Goal: Transaction & Acquisition: Purchase product/service

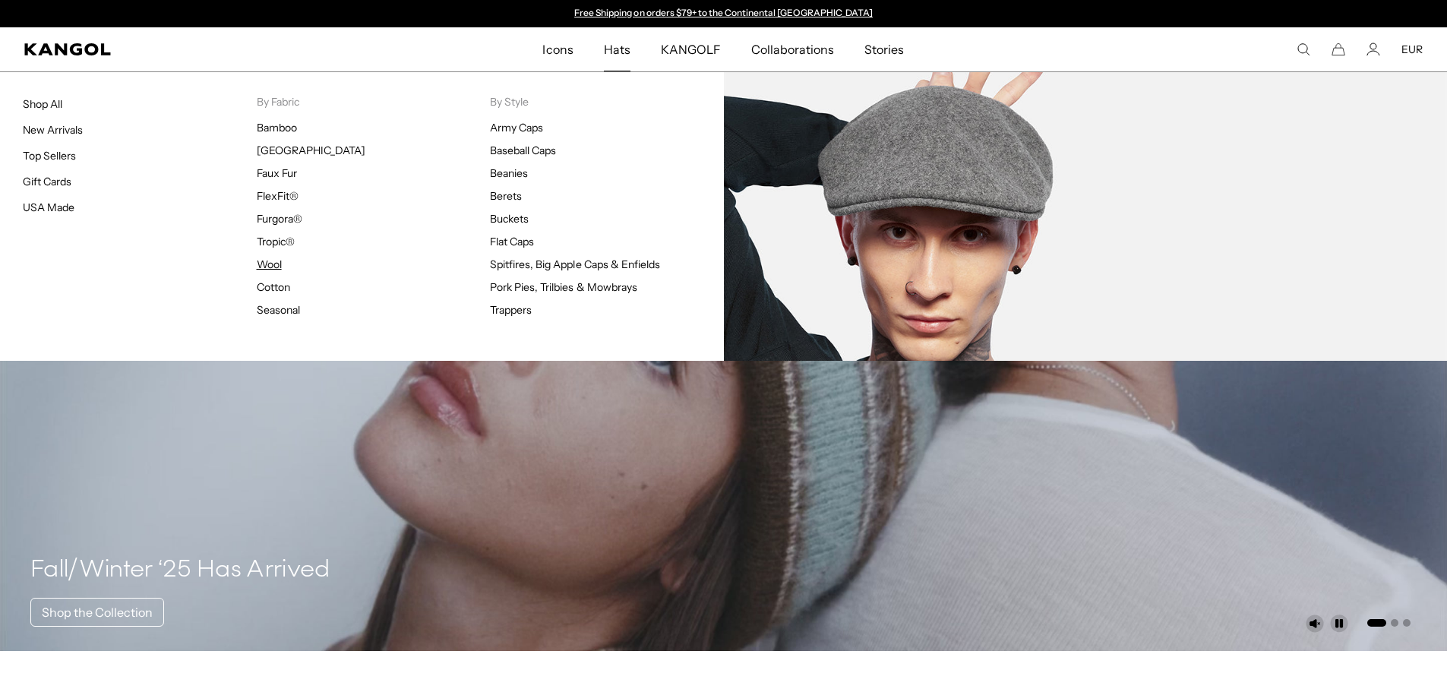
click at [274, 265] on link "Wool" at bounding box center [269, 264] width 25 height 14
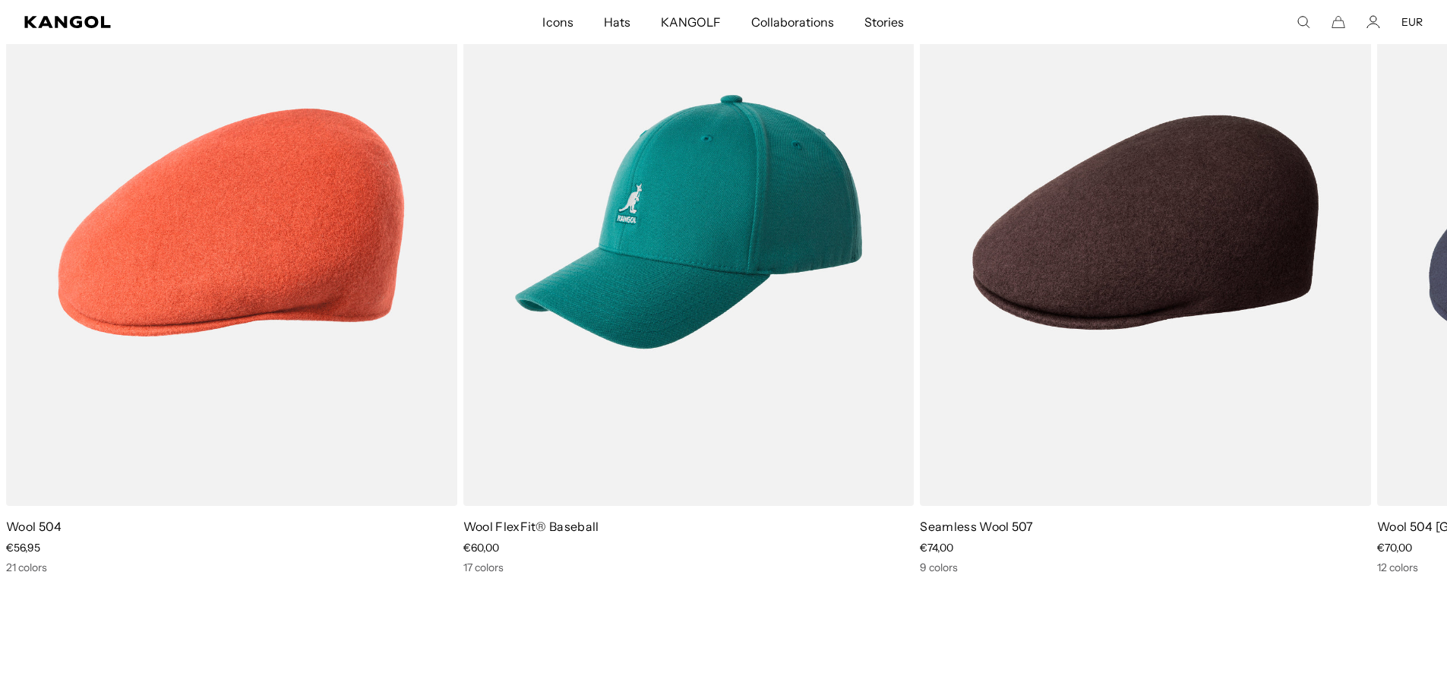
scroll to position [8505, 0]
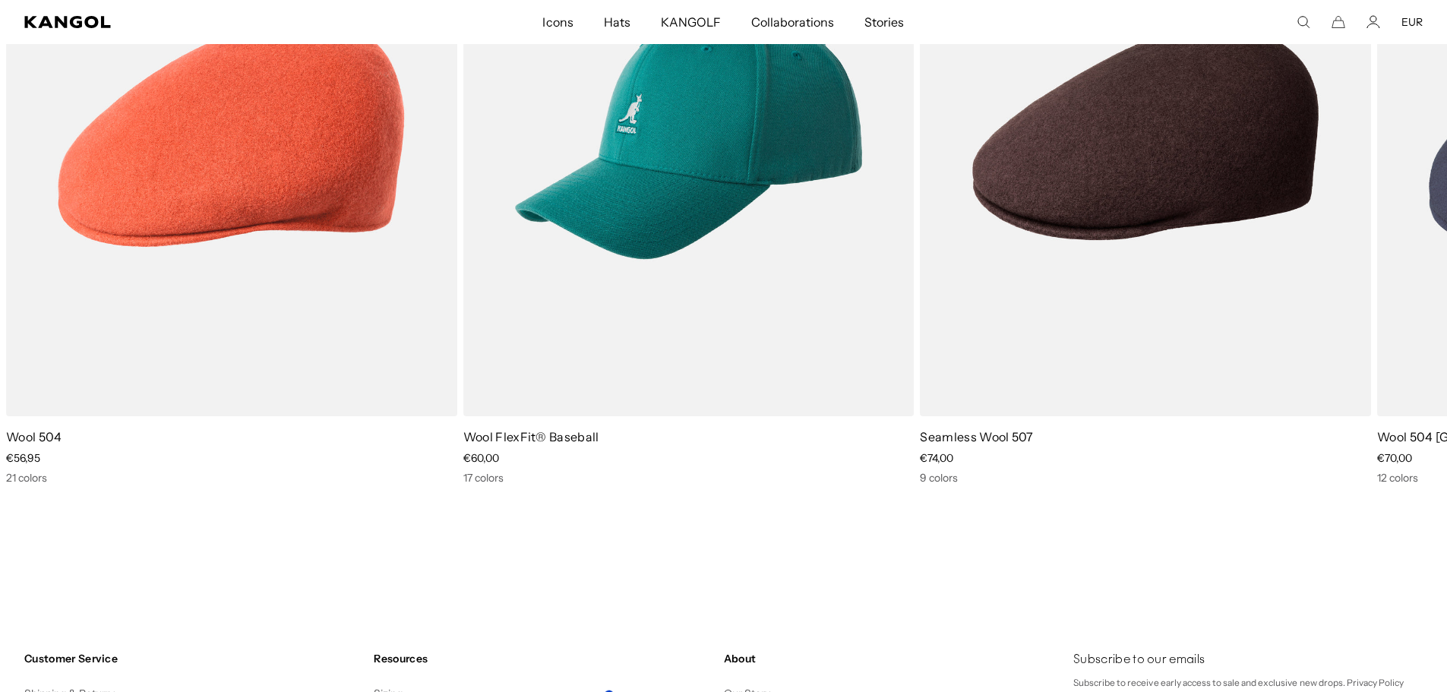
drag, startPoint x: 1458, startPoint y: 398, endPoint x: 1451, endPoint y: 591, distance: 193.0
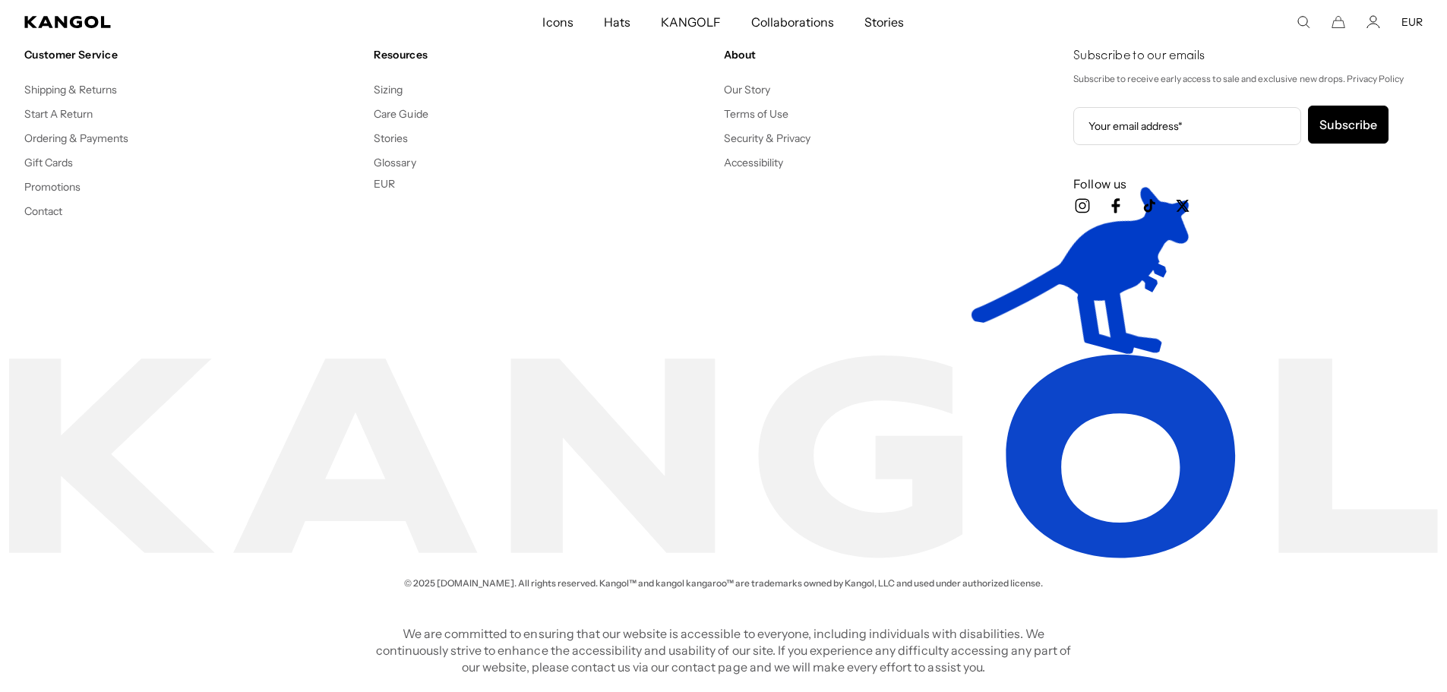
scroll to position [0, 0]
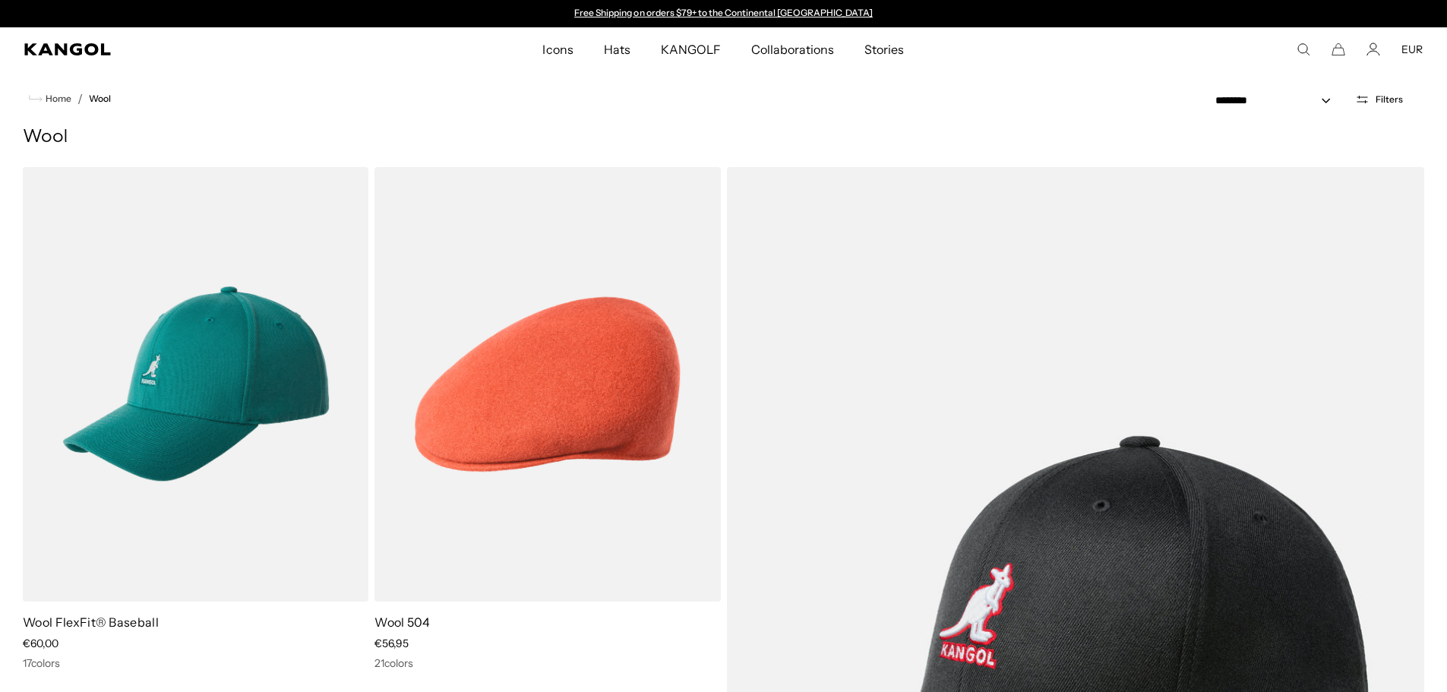
click at [1320, 51] on div "Search here EUR USD EUR" at bounding box center [1255, 50] width 336 height 14
click at [1303, 49] on icon "Search here" at bounding box center [1304, 50] width 14 height 14
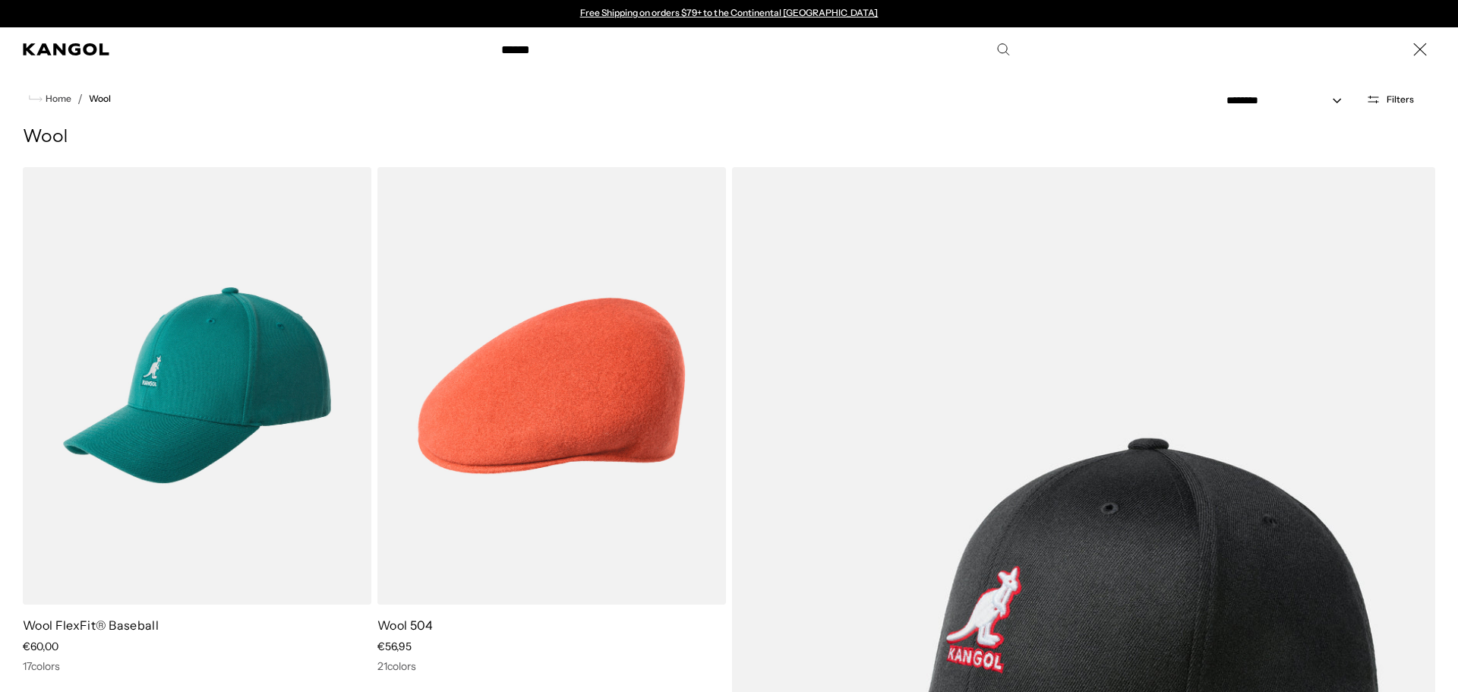
type input "******"
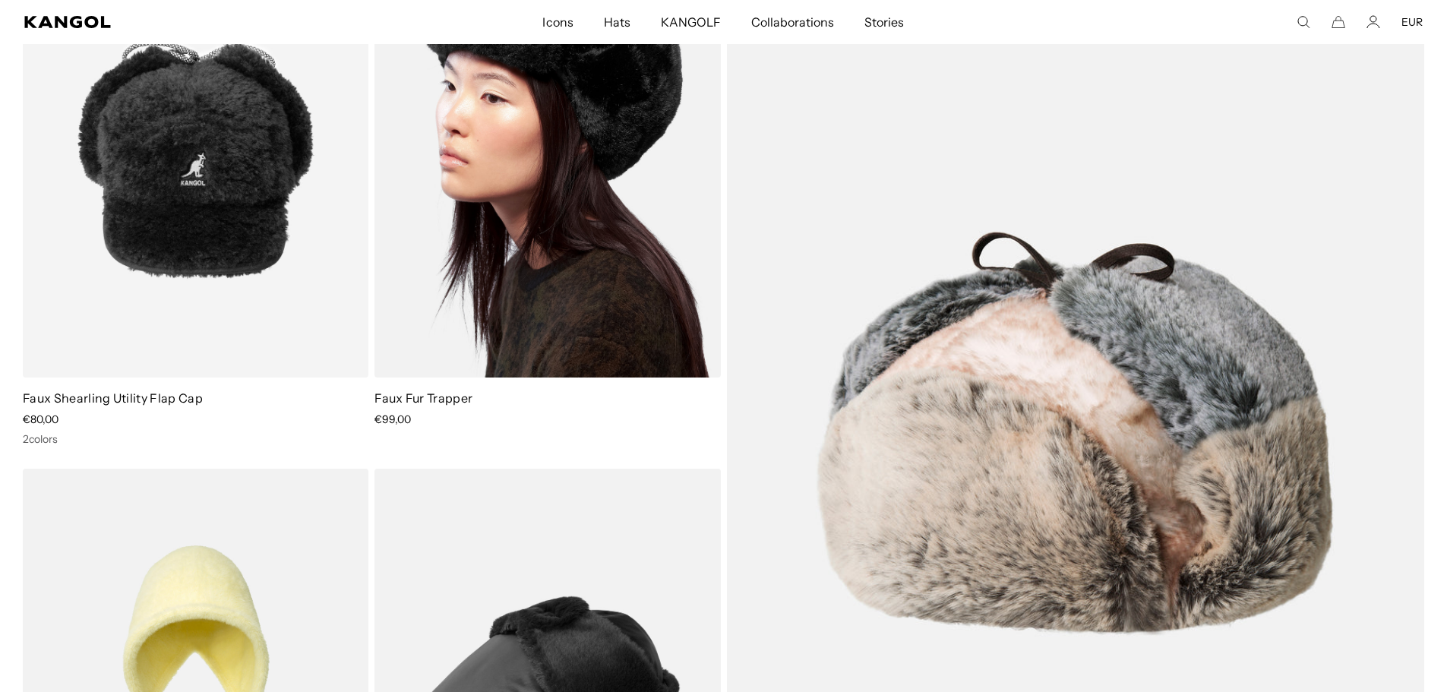
scroll to position [4481, 0]
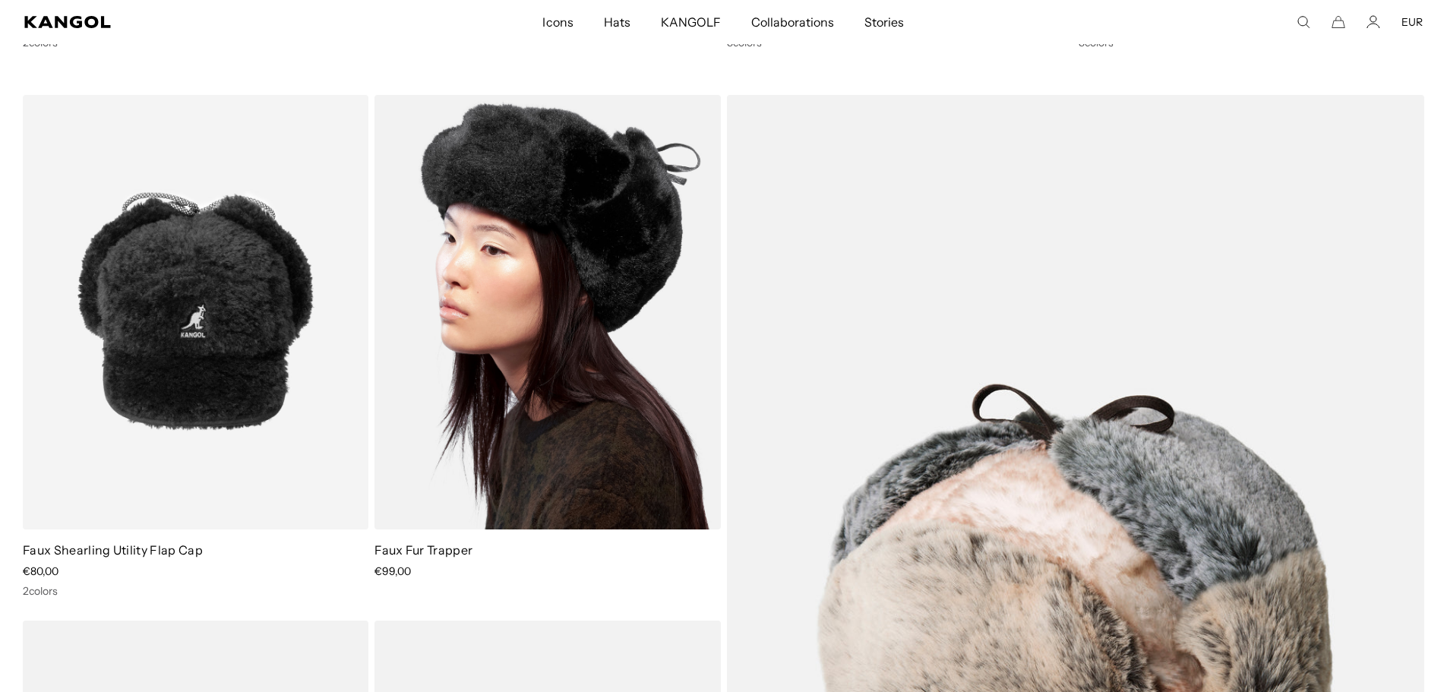
click at [564, 361] on img at bounding box center [547, 312] width 346 height 434
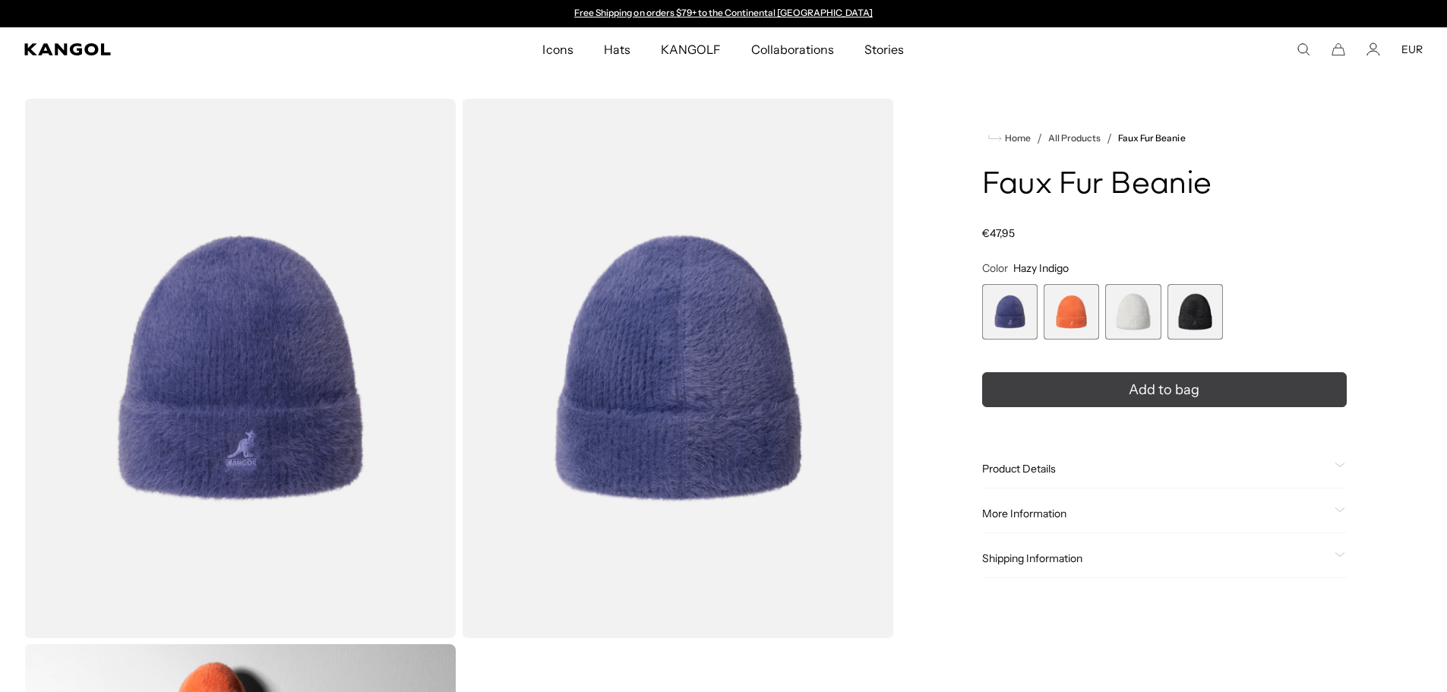
scroll to position [304, 0]
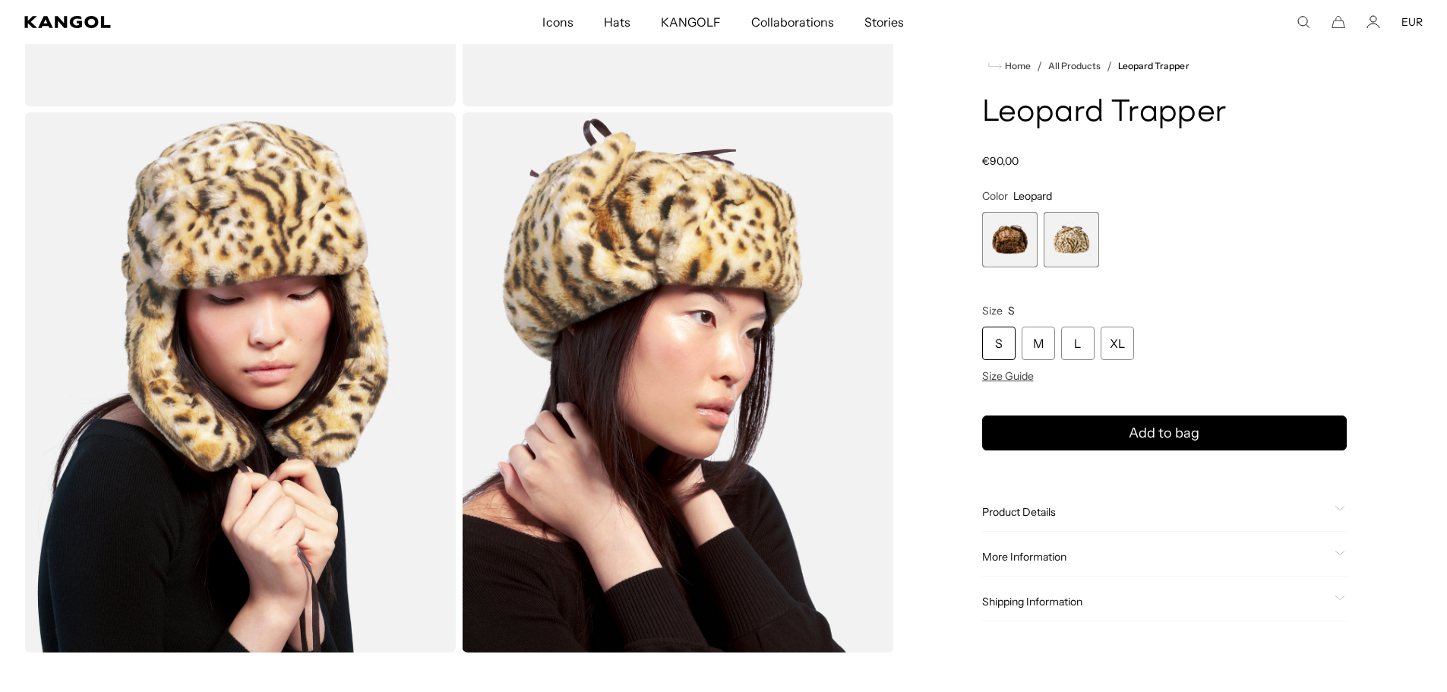
scroll to position [152, 0]
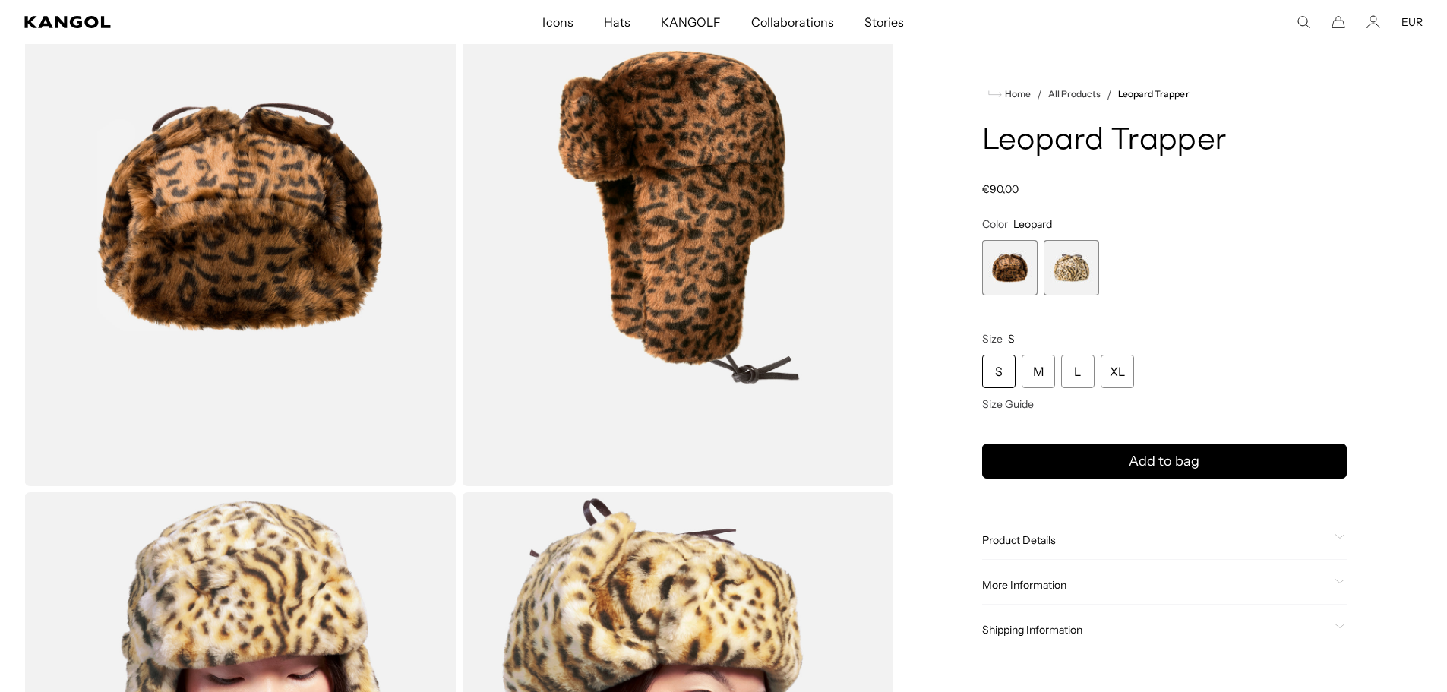
drag, startPoint x: 1035, startPoint y: 282, endPoint x: 1047, endPoint y: 279, distance: 12.5
click at [1038, 281] on div "Leopard Variant sold out or unavailable" at bounding box center [1009, 267] width 55 height 55
click at [1047, 279] on span "2 of 2" at bounding box center [1071, 267] width 55 height 55
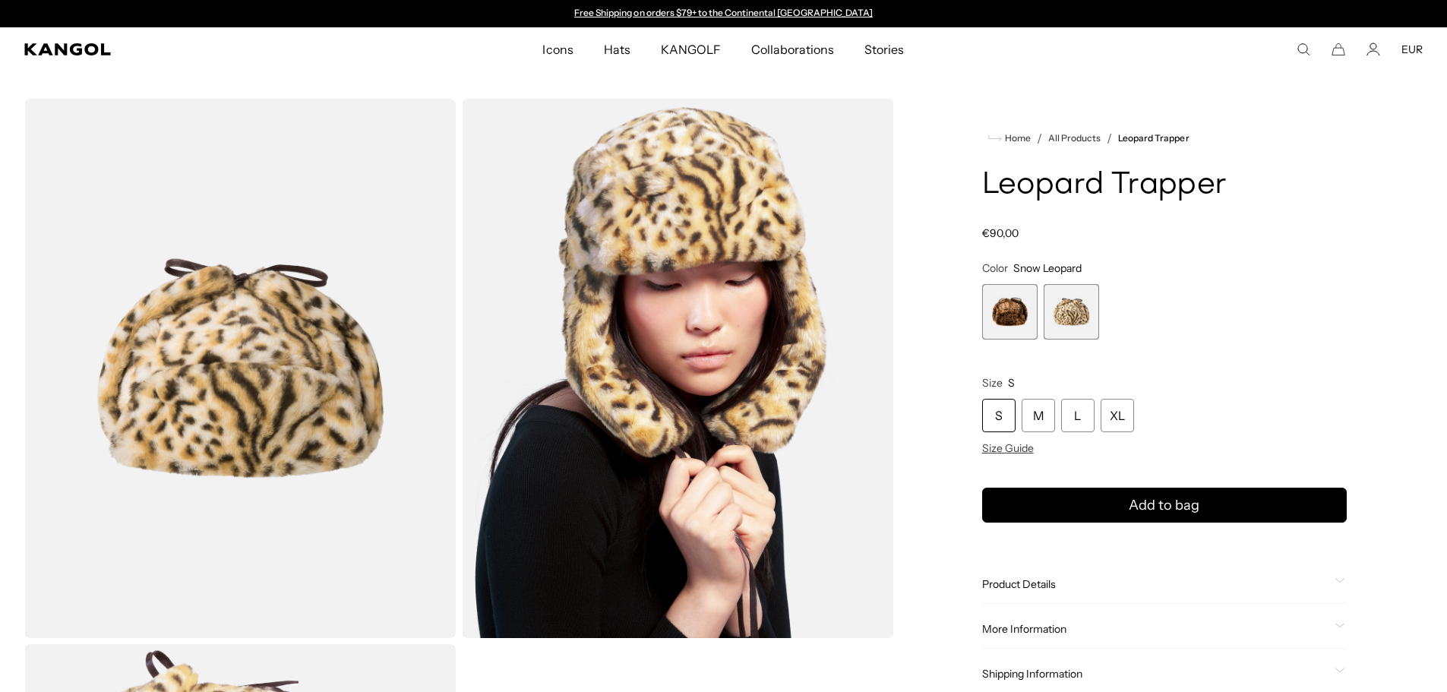
click at [1022, 320] on span "1 of 2" at bounding box center [1009, 311] width 55 height 55
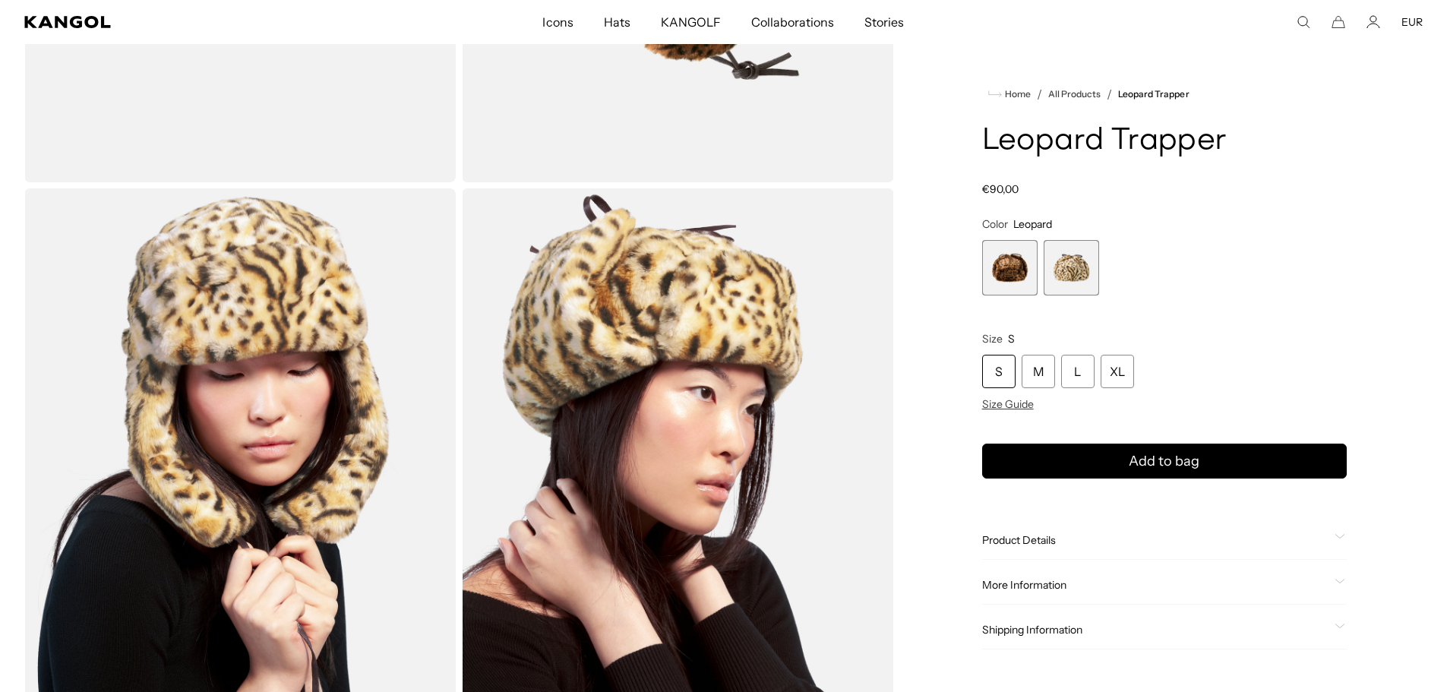
scroll to position [228, 0]
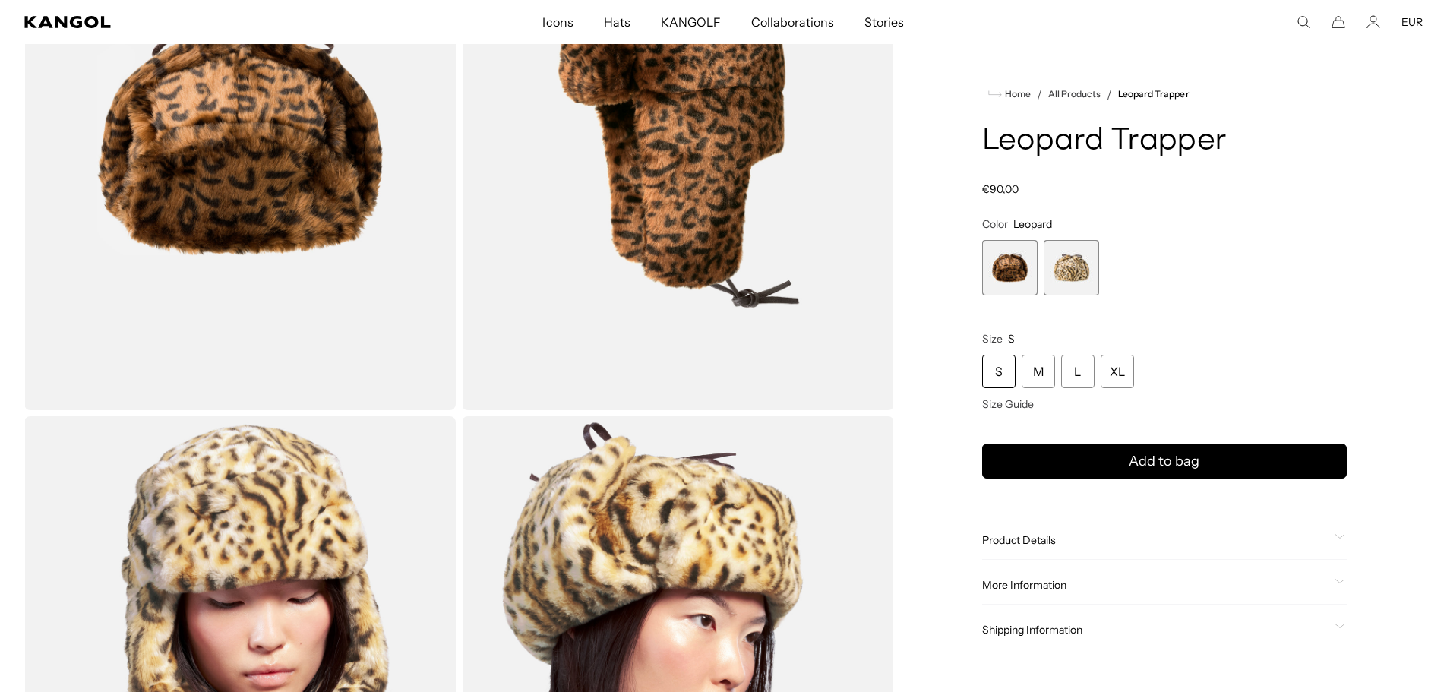
click at [735, 153] on img "Gallery Viewer" at bounding box center [677, 140] width 431 height 539
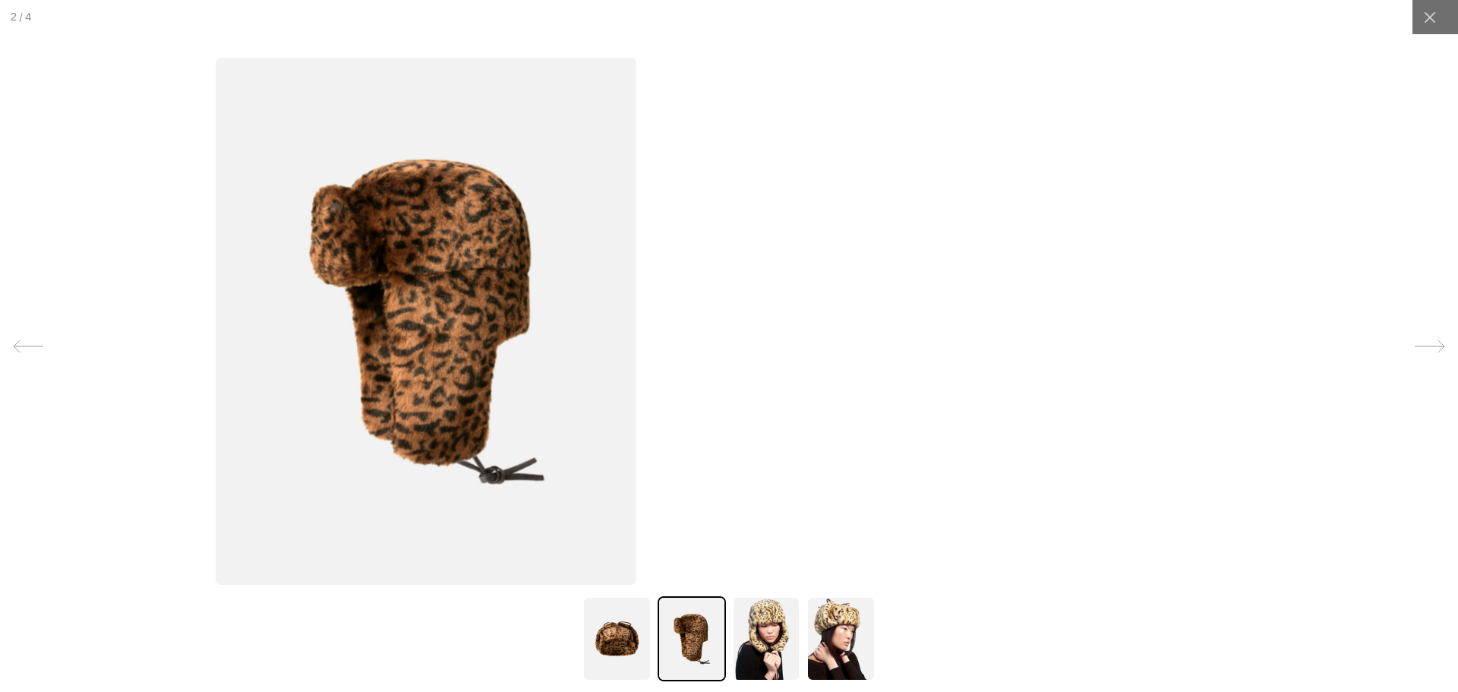
drag, startPoint x: 864, startPoint y: 368, endPoint x: 616, endPoint y: 299, distance: 257.8
click at [616, 301] on div at bounding box center [426, 346] width 1458 height 692
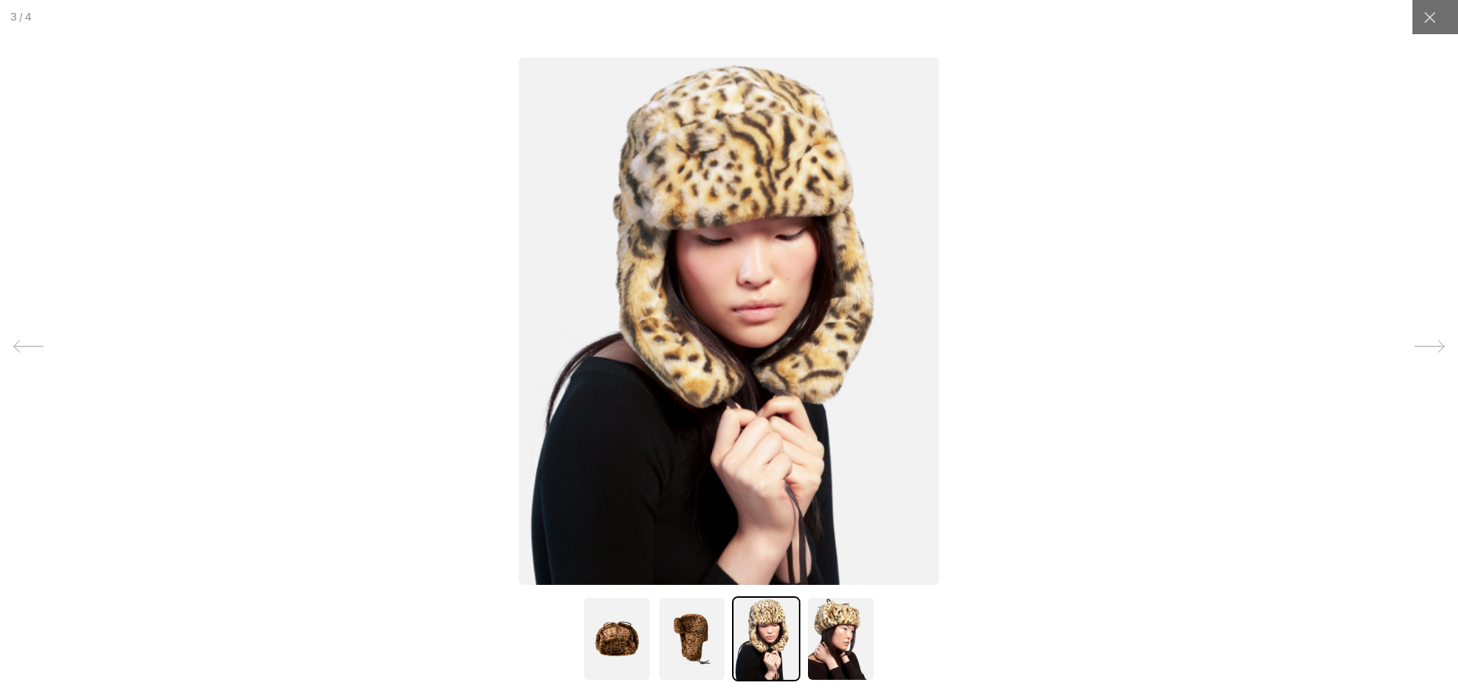
click at [940, 241] on img at bounding box center [729, 320] width 421 height 527
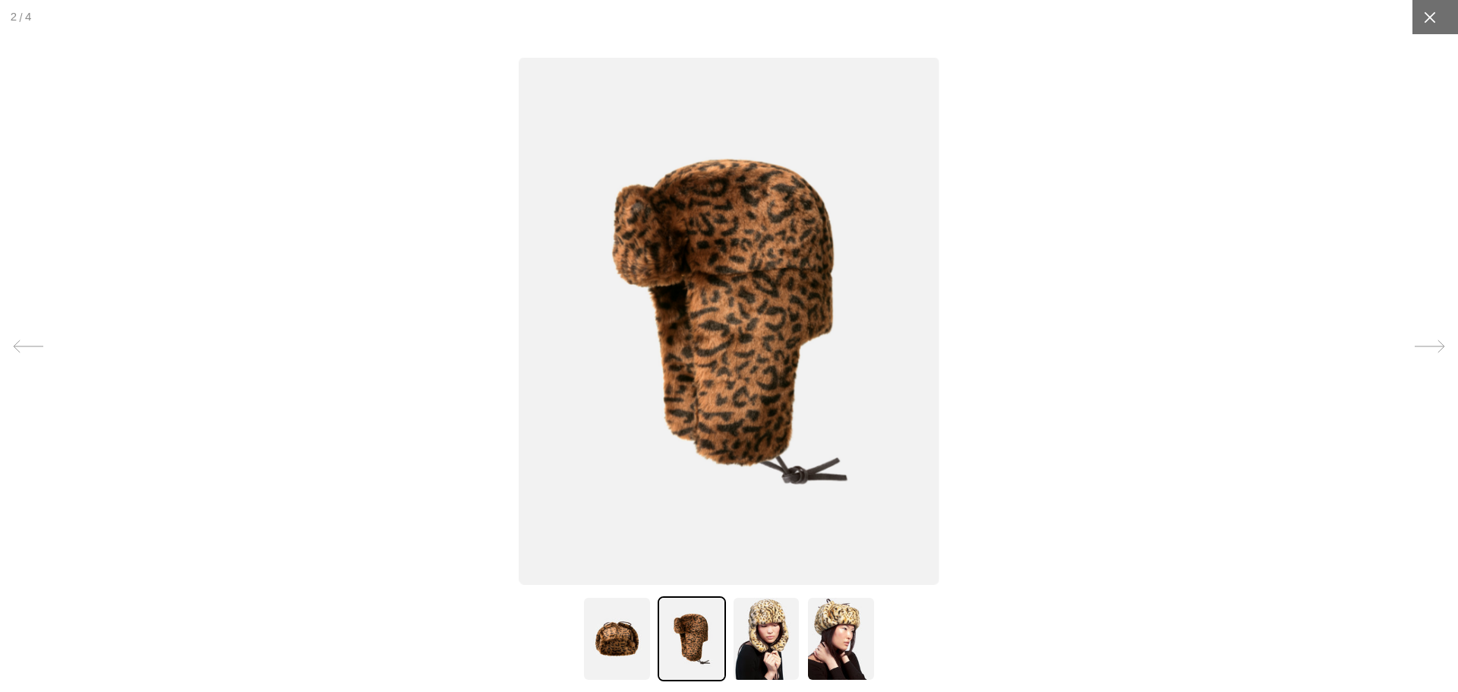
click at [1433, 15] on div at bounding box center [1430, 17] width 34 height 34
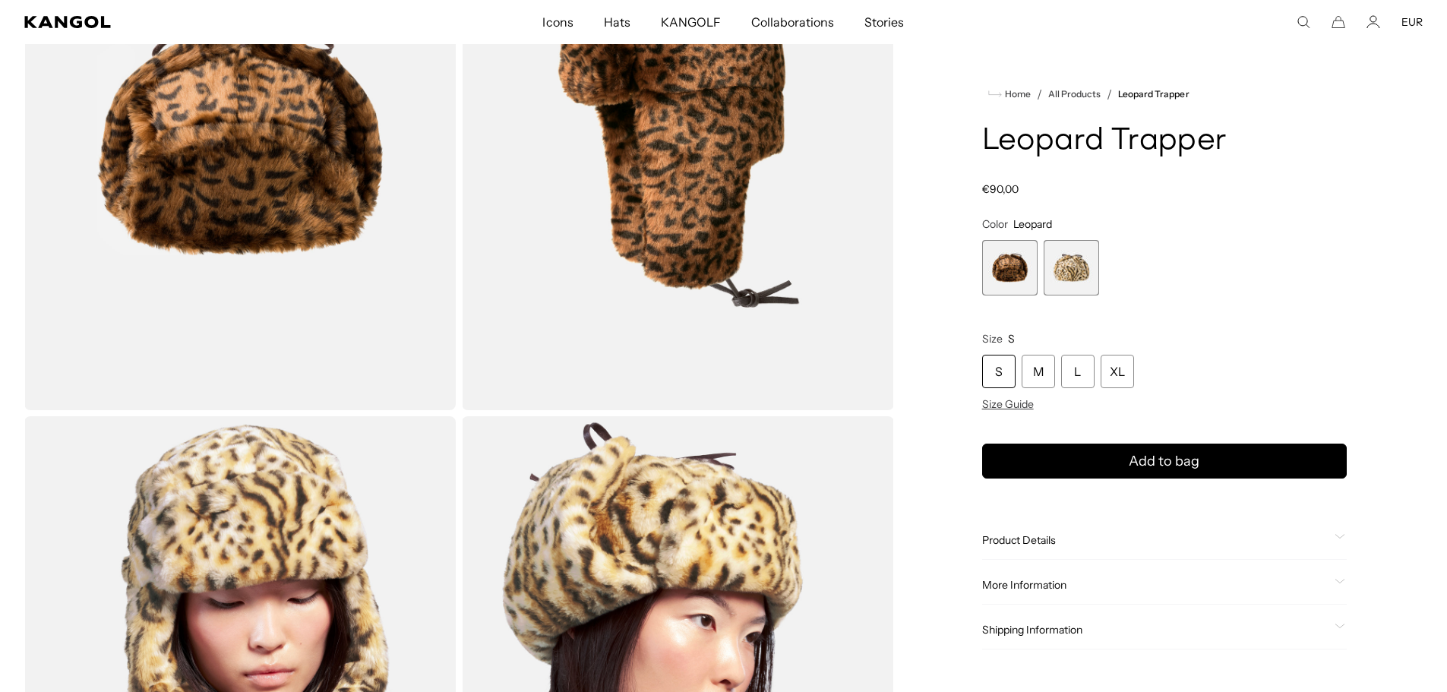
click at [1058, 269] on span "2 of 2" at bounding box center [1071, 267] width 55 height 55
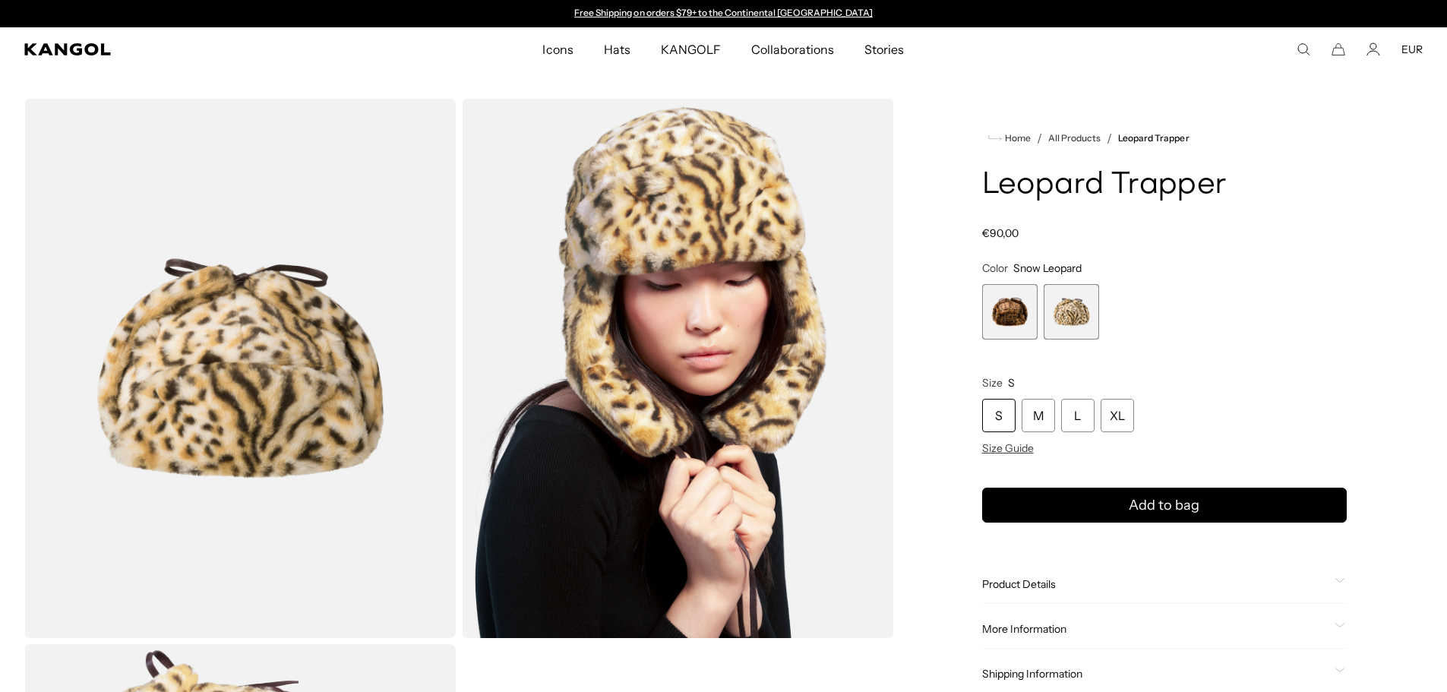
click at [998, 311] on span "1 of 2" at bounding box center [1009, 311] width 55 height 55
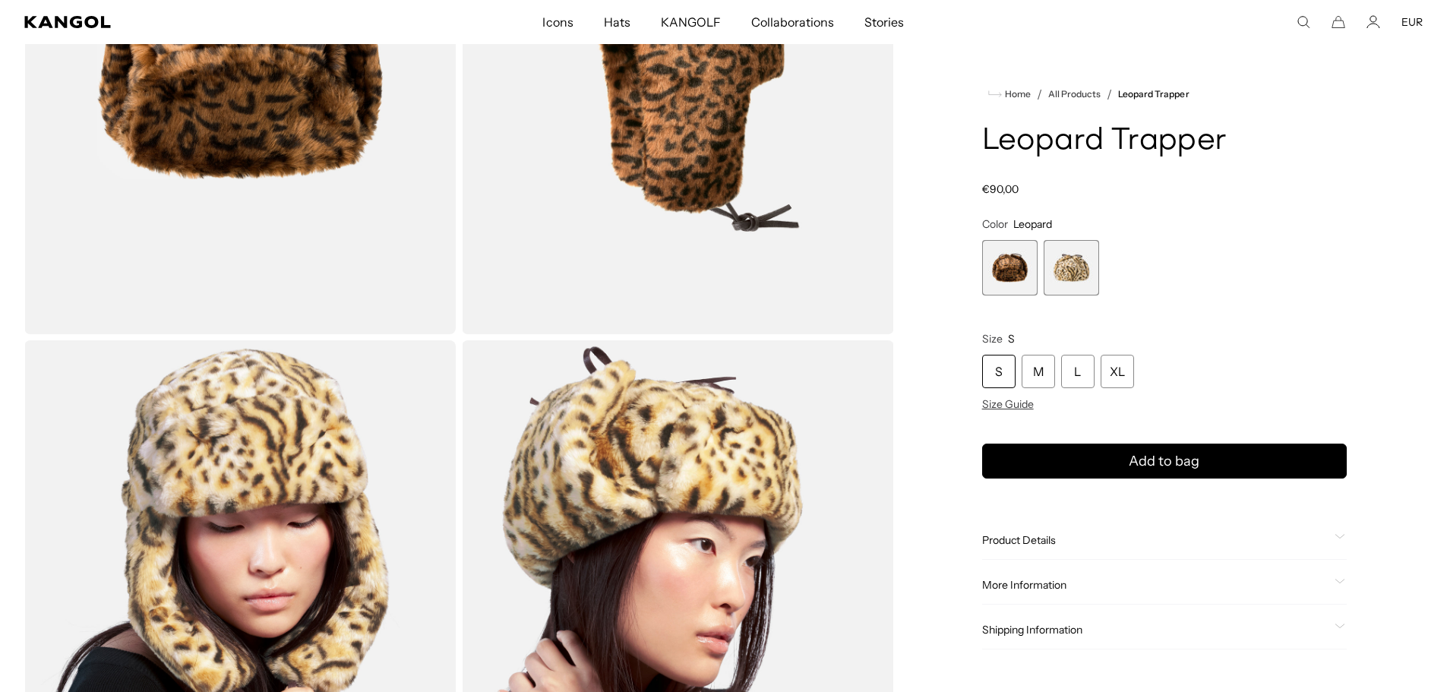
scroll to position [456, 0]
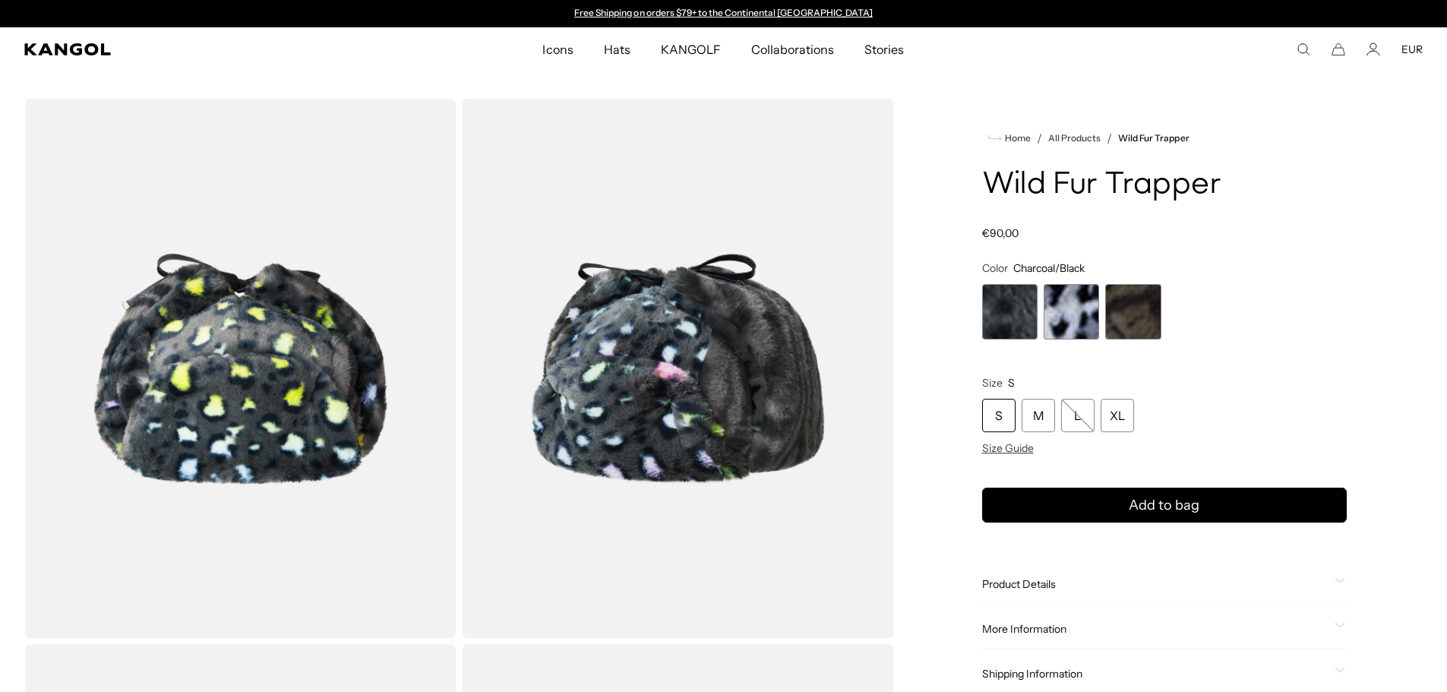
click at [1048, 310] on span "2 of 3" at bounding box center [1071, 311] width 55 height 55
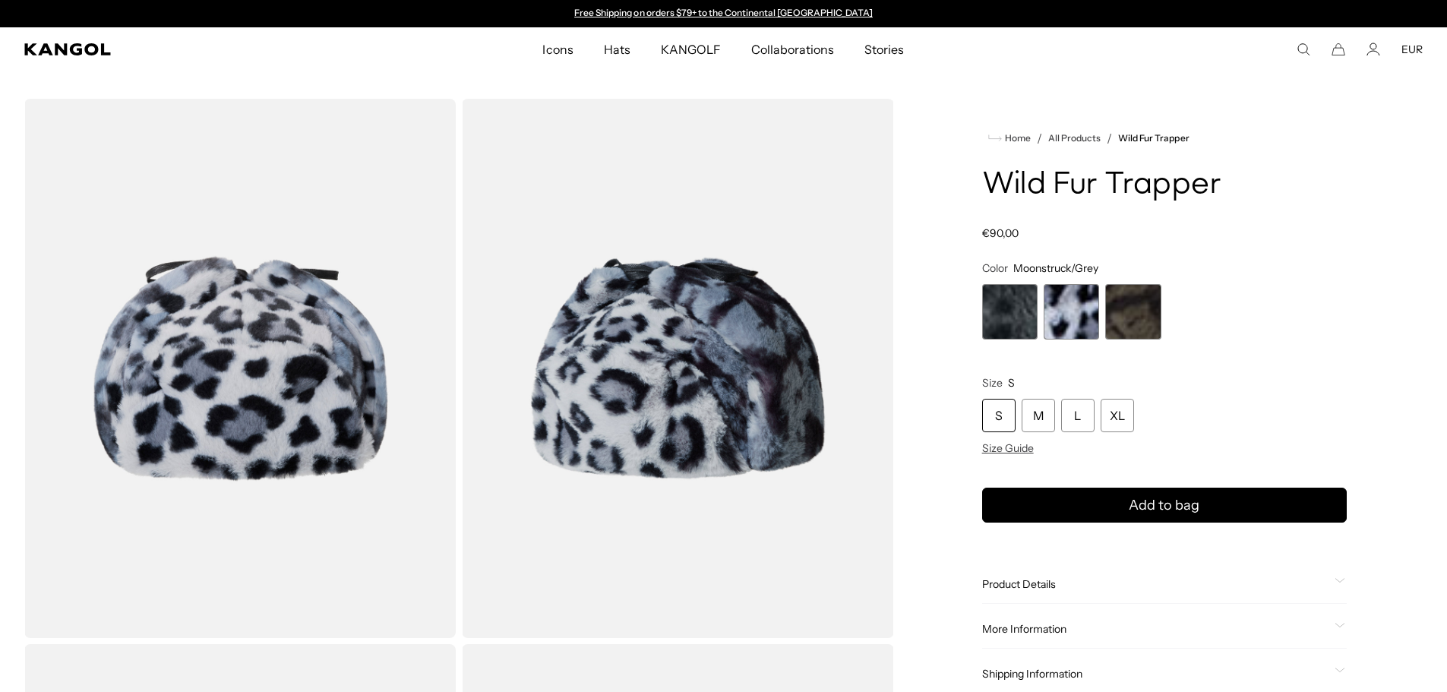
click at [1202, 329] on div "Charcoal/Black Variant sold out or unavailable Moonstruck/Grey Variant sold out…" at bounding box center [1164, 311] width 365 height 55
click at [1150, 321] on span "3 of 3" at bounding box center [1132, 311] width 55 height 55
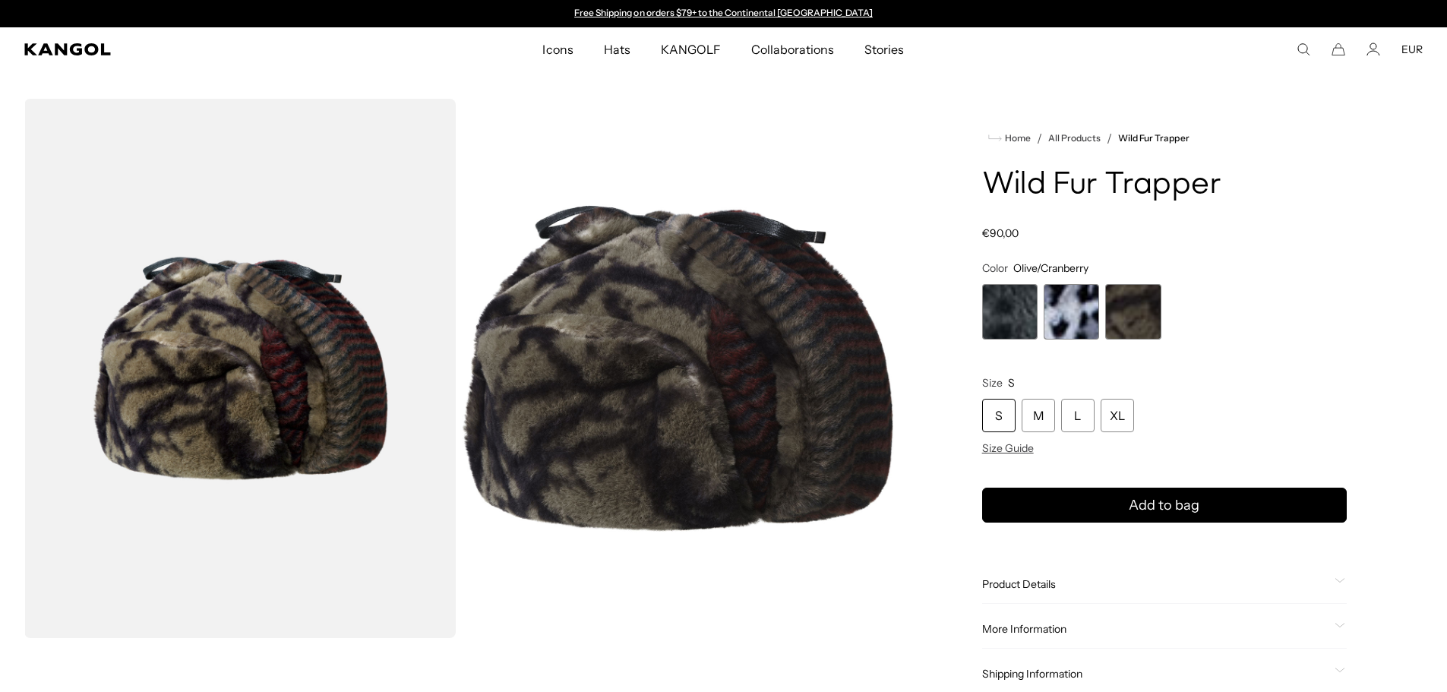
click at [1072, 318] on span "2 of 3" at bounding box center [1071, 311] width 55 height 55
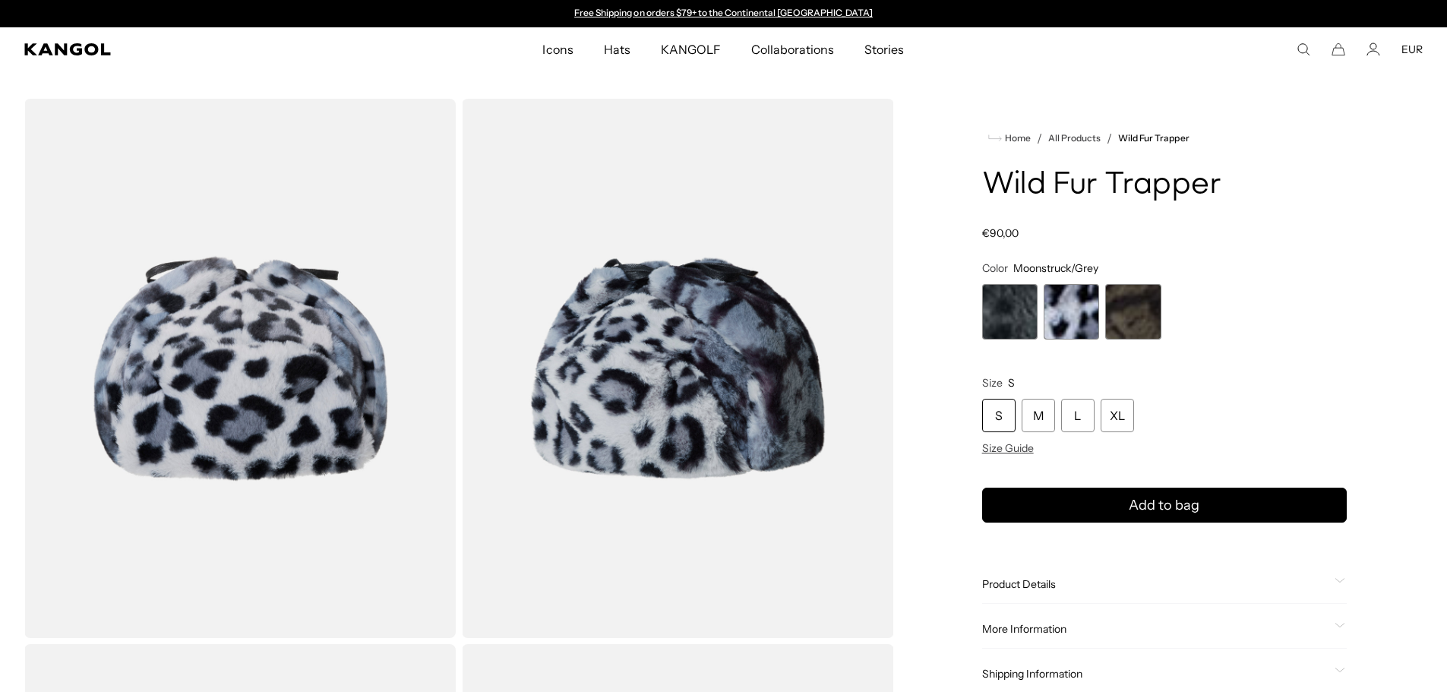
click at [729, 349] on img "Gallery Viewer" at bounding box center [677, 368] width 431 height 539
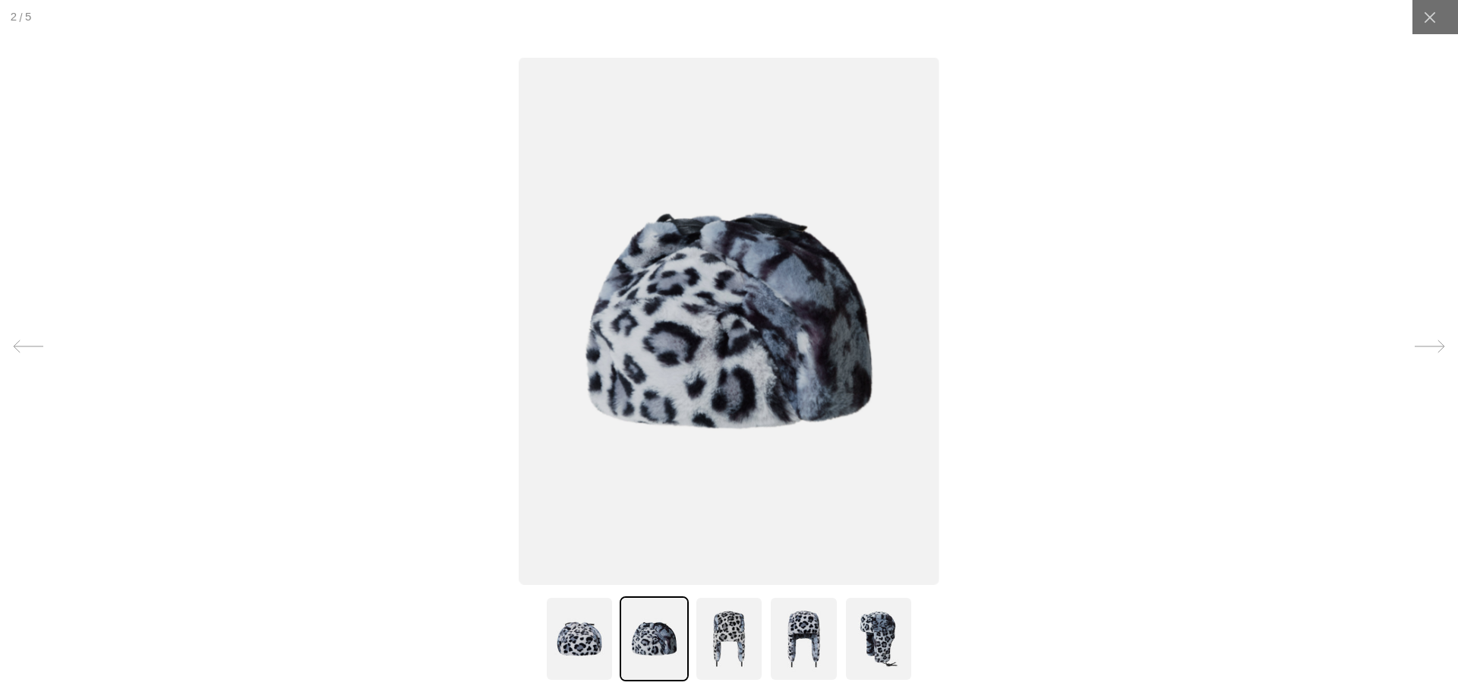
click at [1444, 25] on div at bounding box center [1436, 17] width 46 height 34
click at [734, 634] on img at bounding box center [729, 638] width 68 height 85
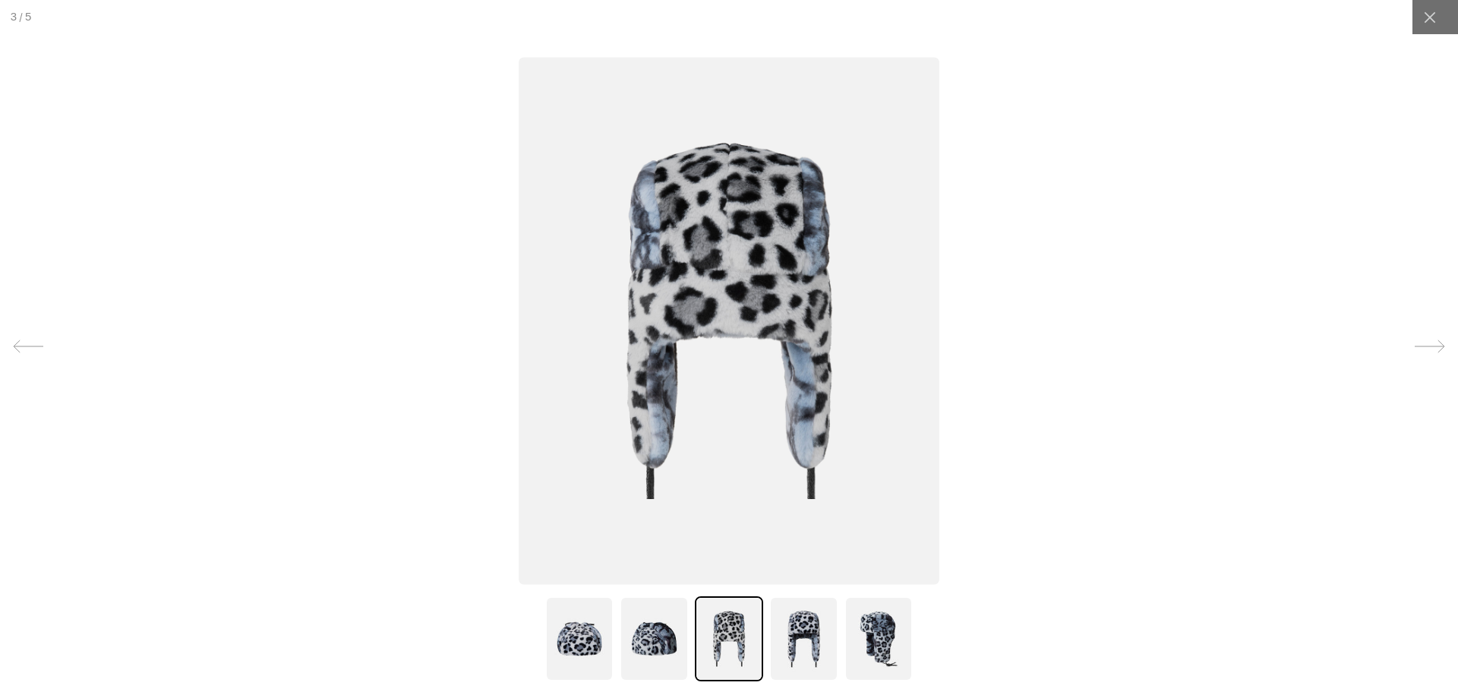
click at [779, 630] on img at bounding box center [803, 638] width 68 height 85
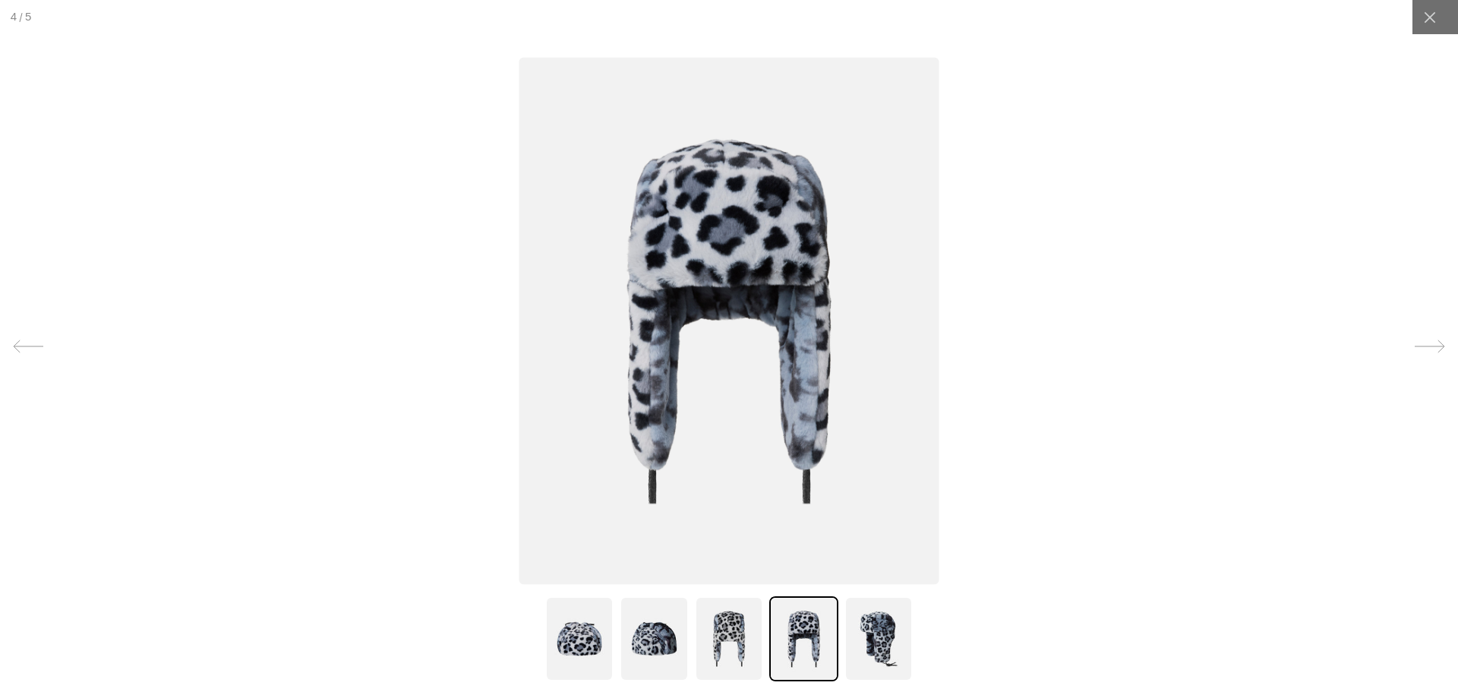
click at [867, 647] on img at bounding box center [879, 638] width 68 height 85
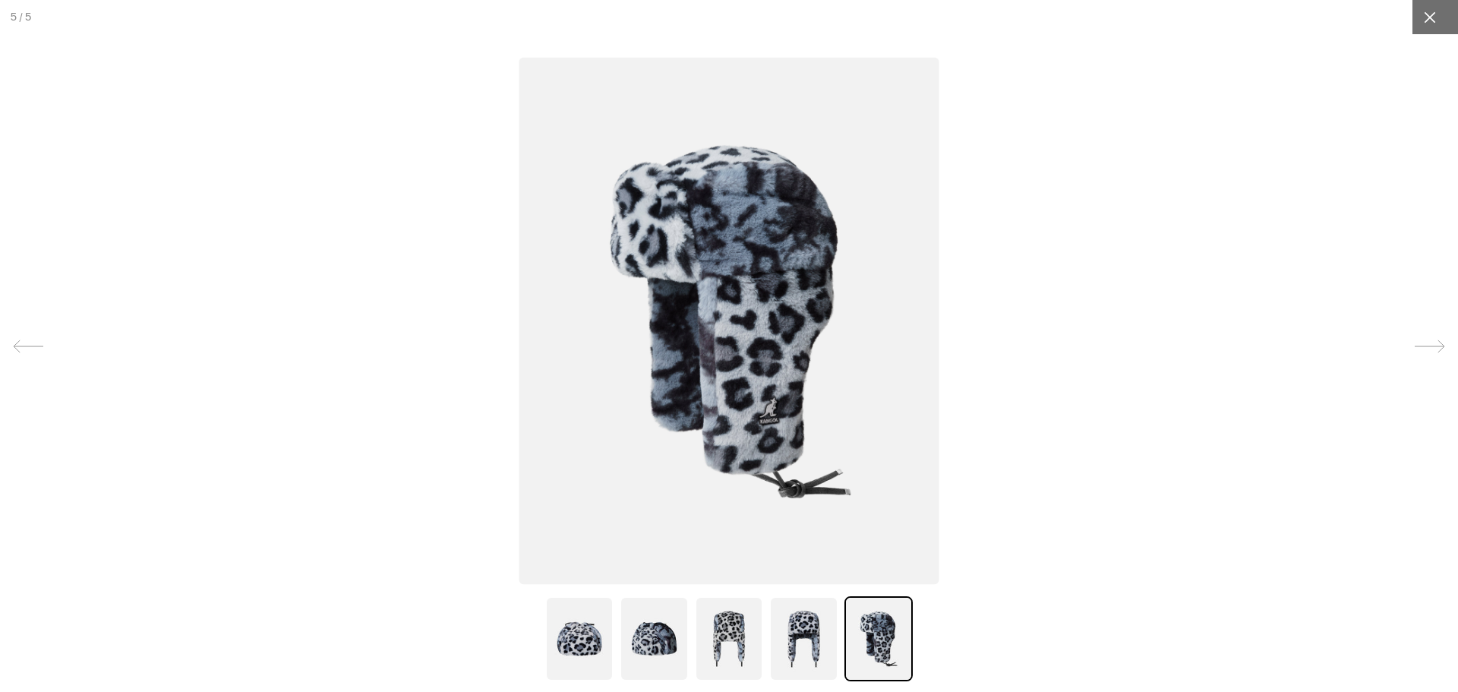
click at [1422, 33] on div at bounding box center [1430, 17] width 34 height 34
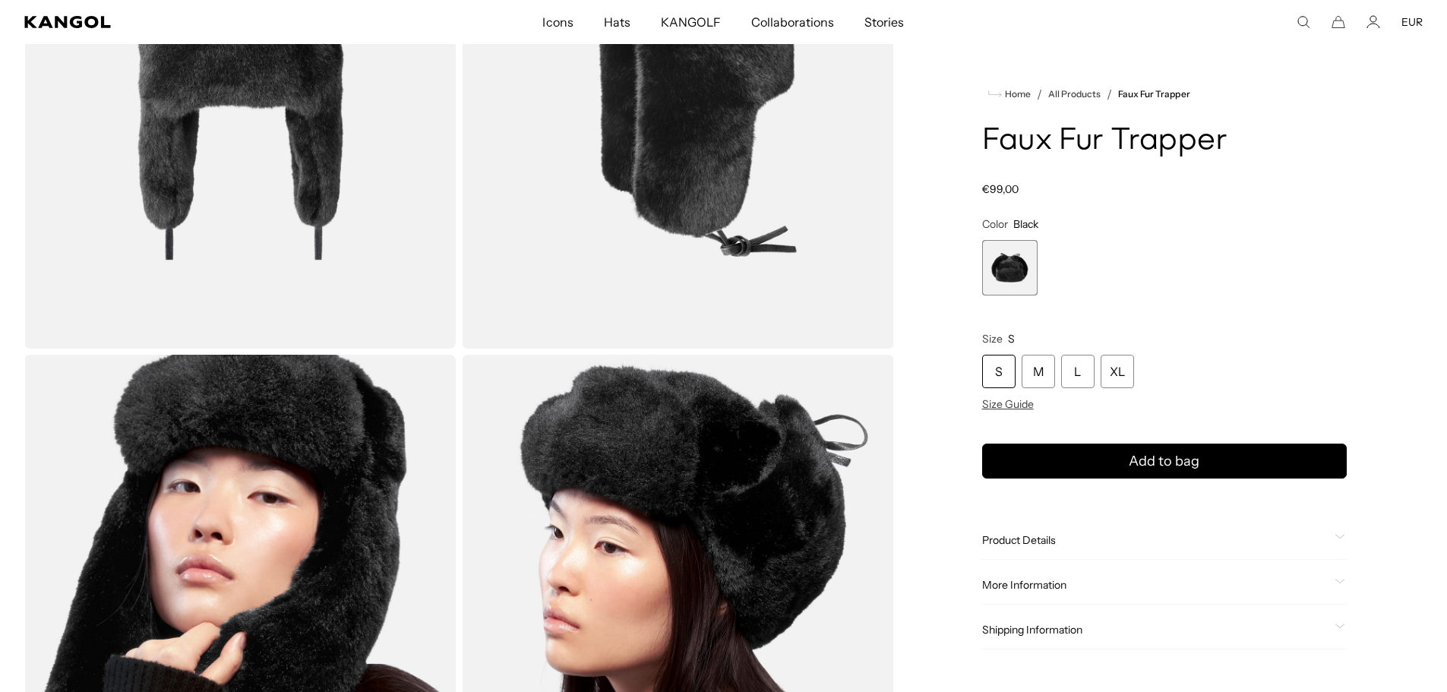
scroll to position [1063, 0]
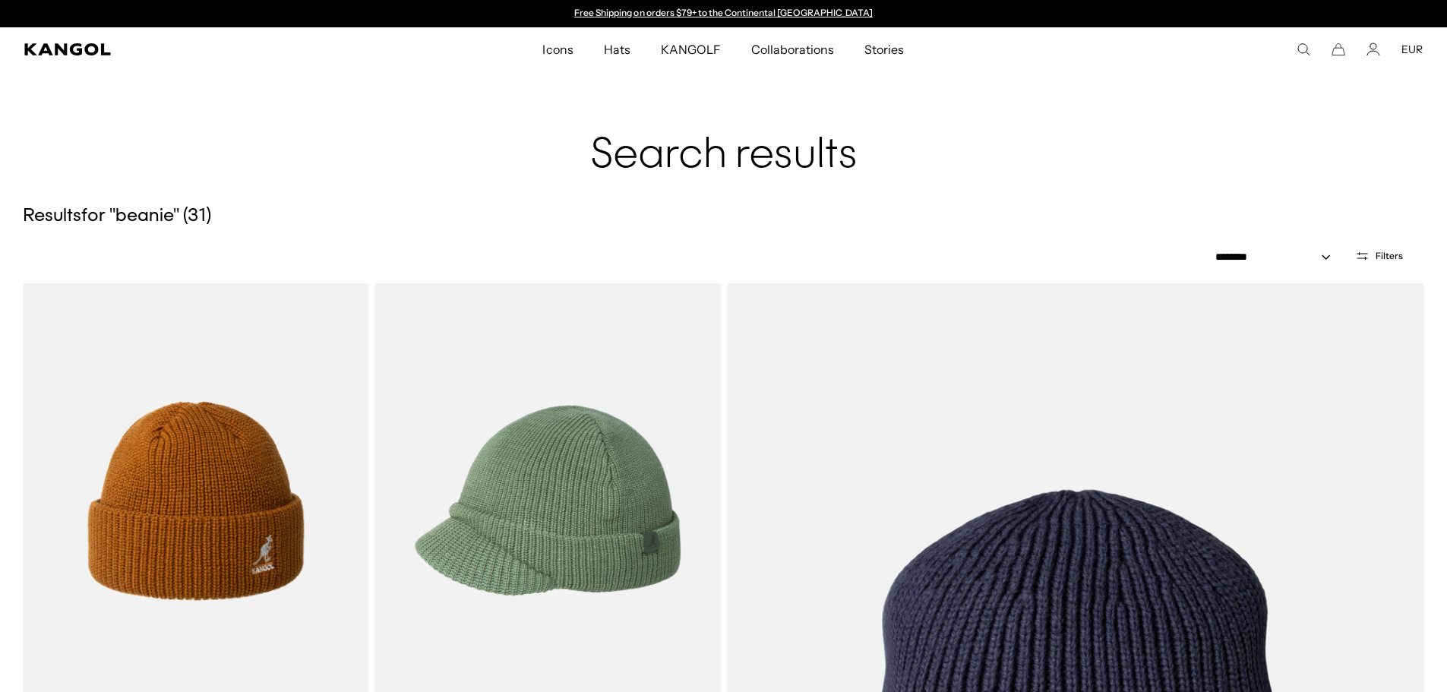
click at [1306, 39] on comp-header "Icons Icons Buckets & Casuals Berets 504s & 507s" at bounding box center [723, 49] width 1447 height 44
click at [1300, 46] on icon "Search here" at bounding box center [1304, 50] width 14 height 14
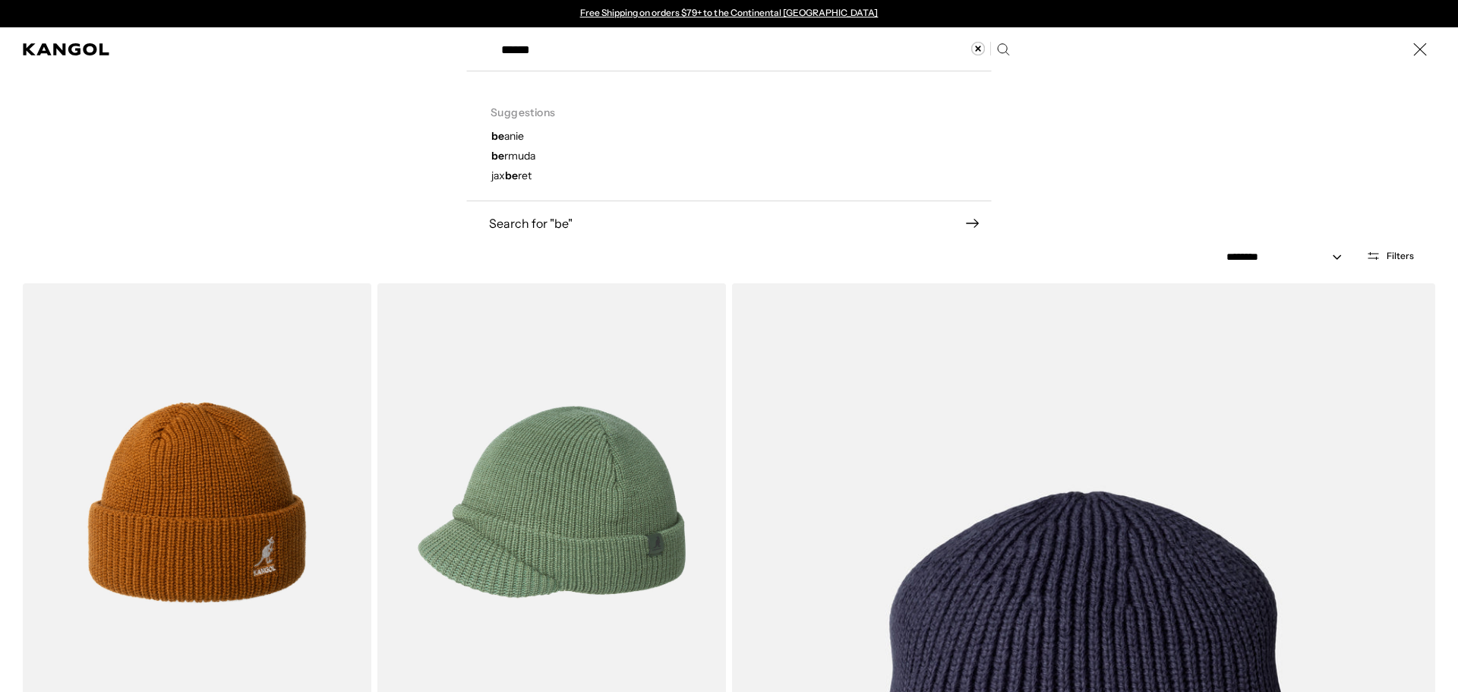
type input "******"
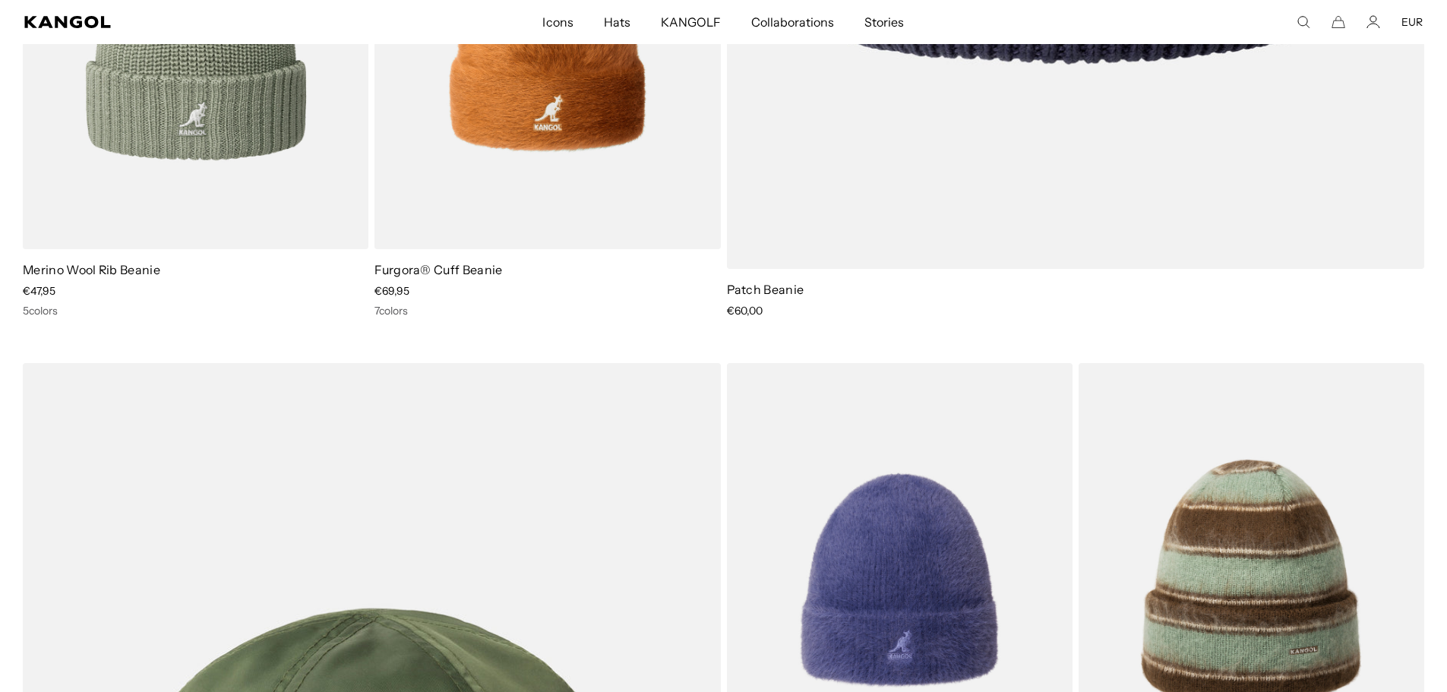
scroll to position [1221, 0]
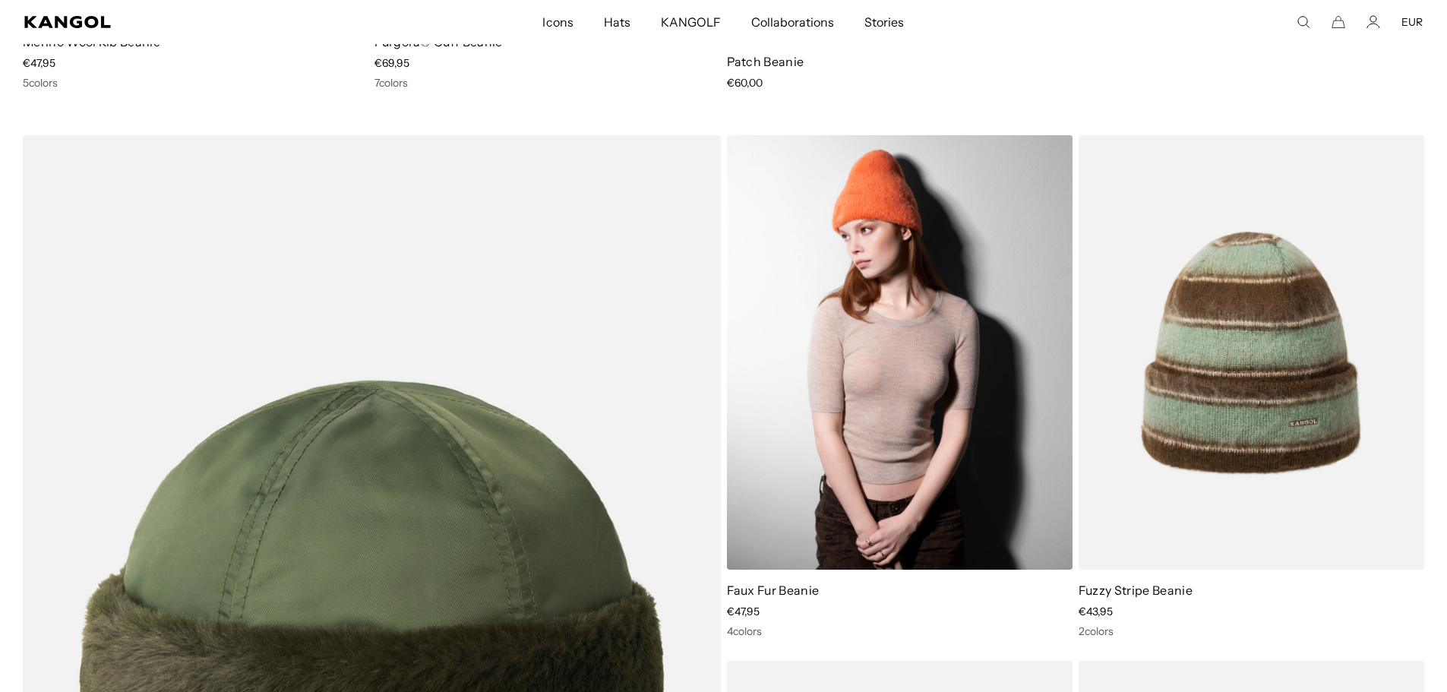
click at [917, 432] on img at bounding box center [900, 352] width 346 height 434
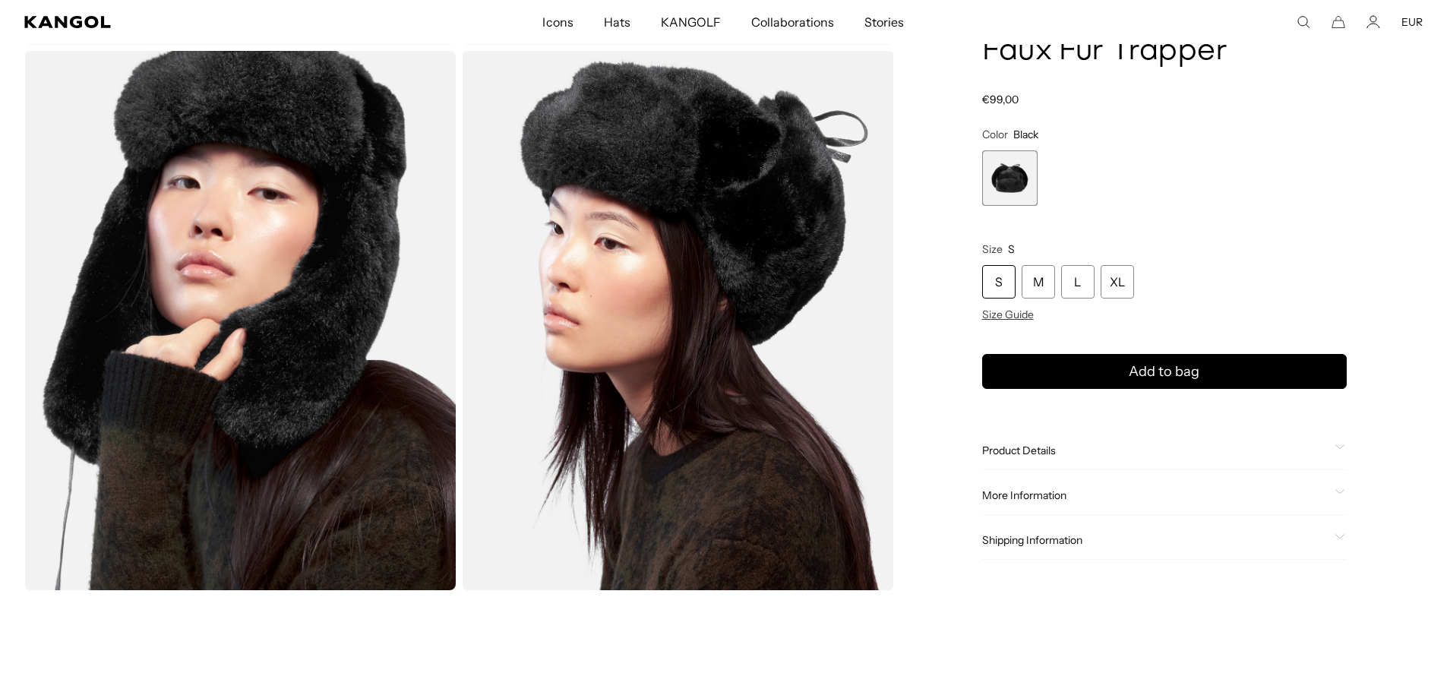
scroll to position [836, 0]
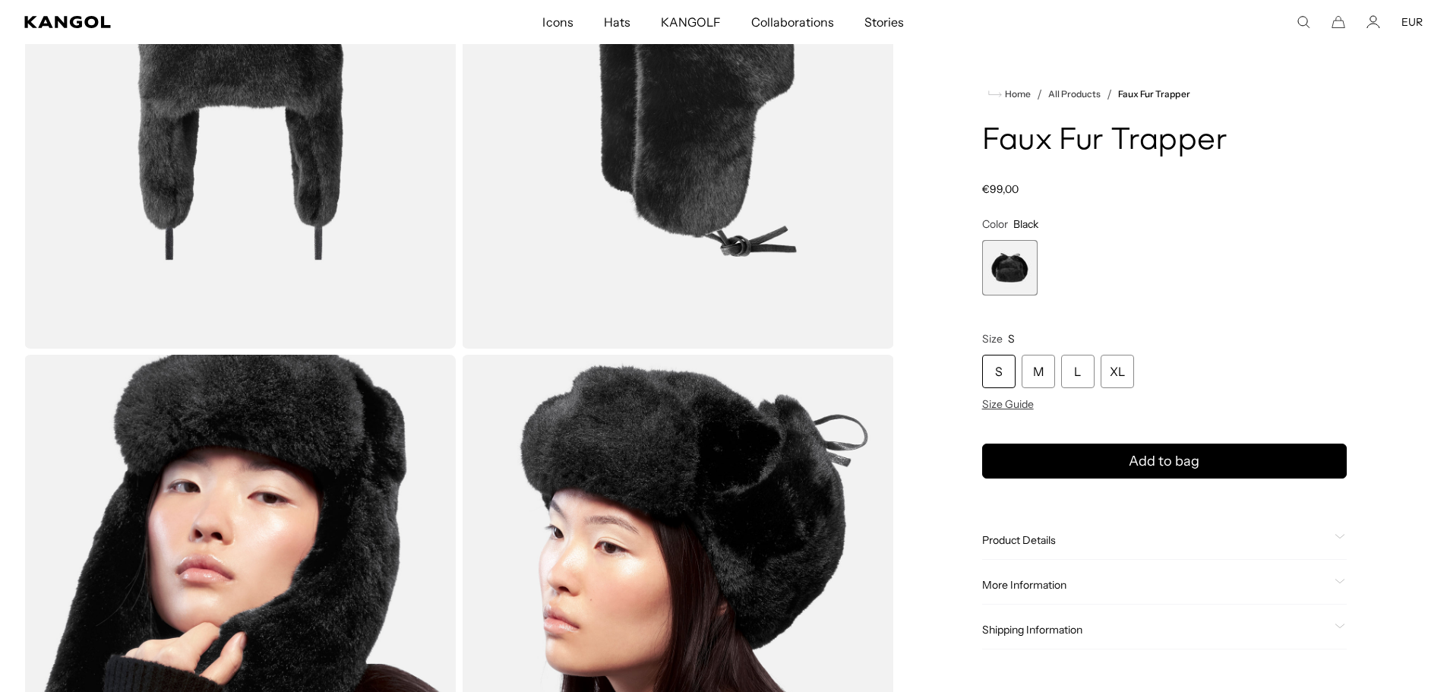
click at [1008, 543] on span "Product Details" at bounding box center [1155, 540] width 346 height 14
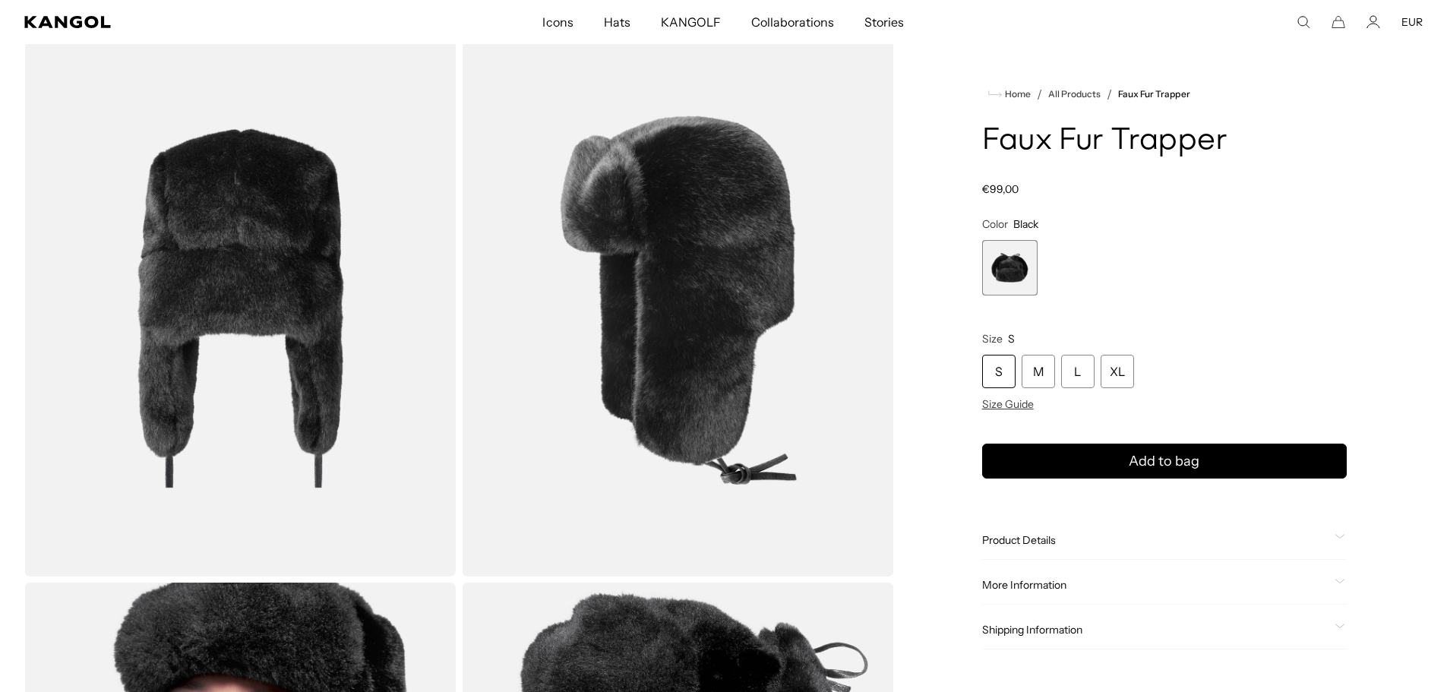
scroll to position [532, 0]
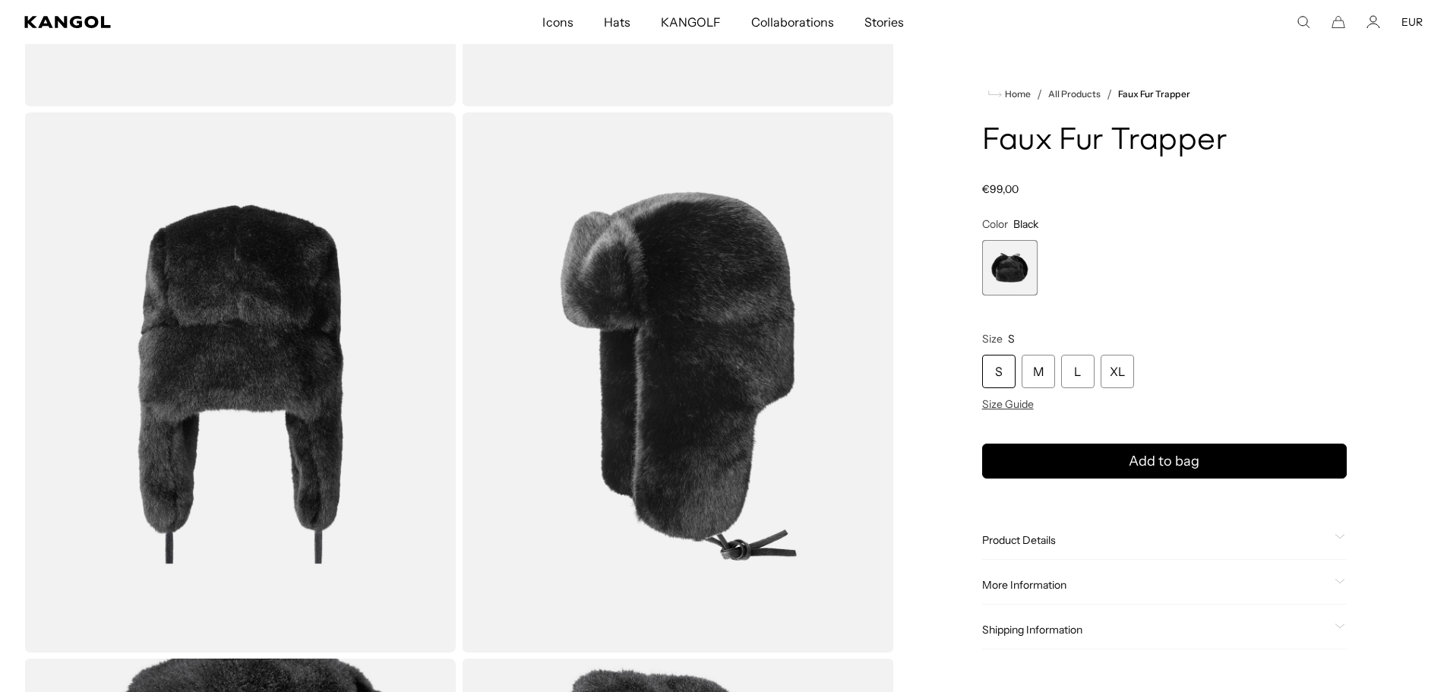
click at [736, 343] on img "Gallery Viewer" at bounding box center [677, 381] width 431 height 539
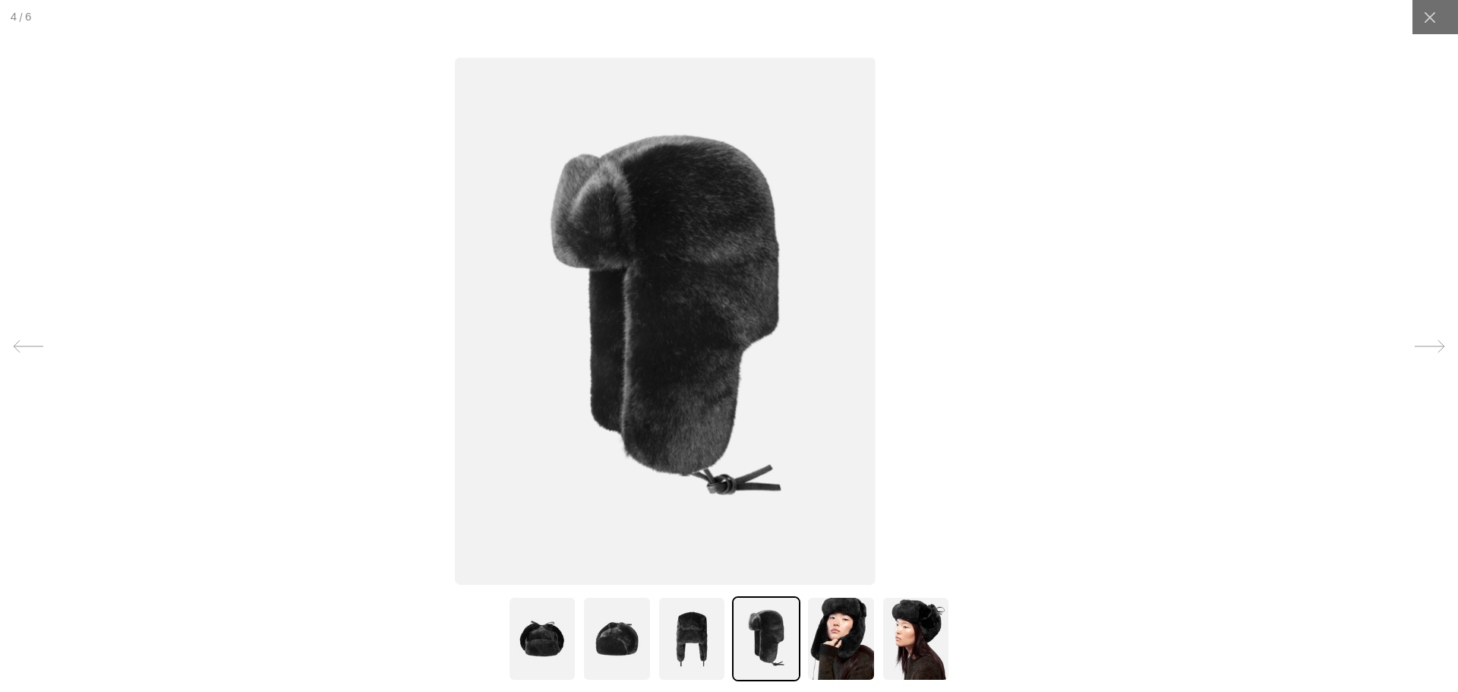
click at [597, 445] on img at bounding box center [665, 320] width 421 height 527
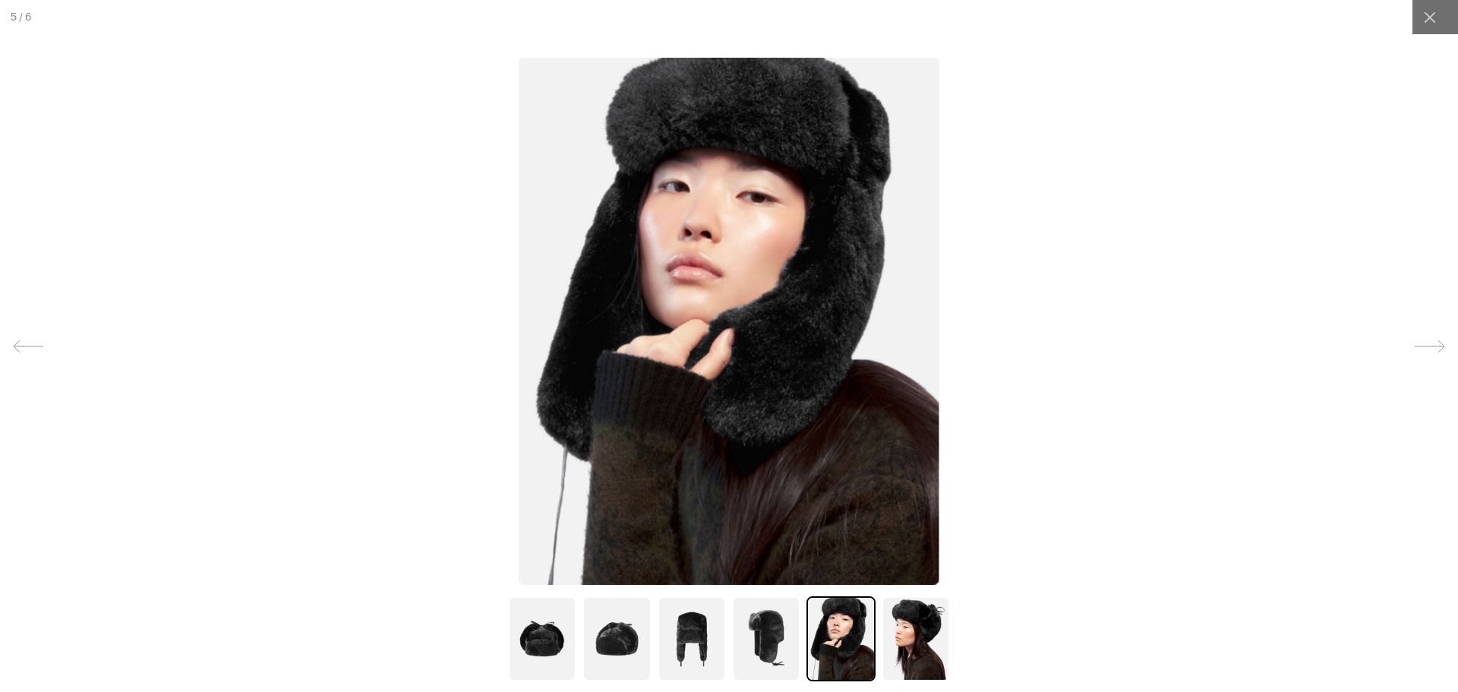
click at [599, 643] on img at bounding box center [617, 638] width 68 height 85
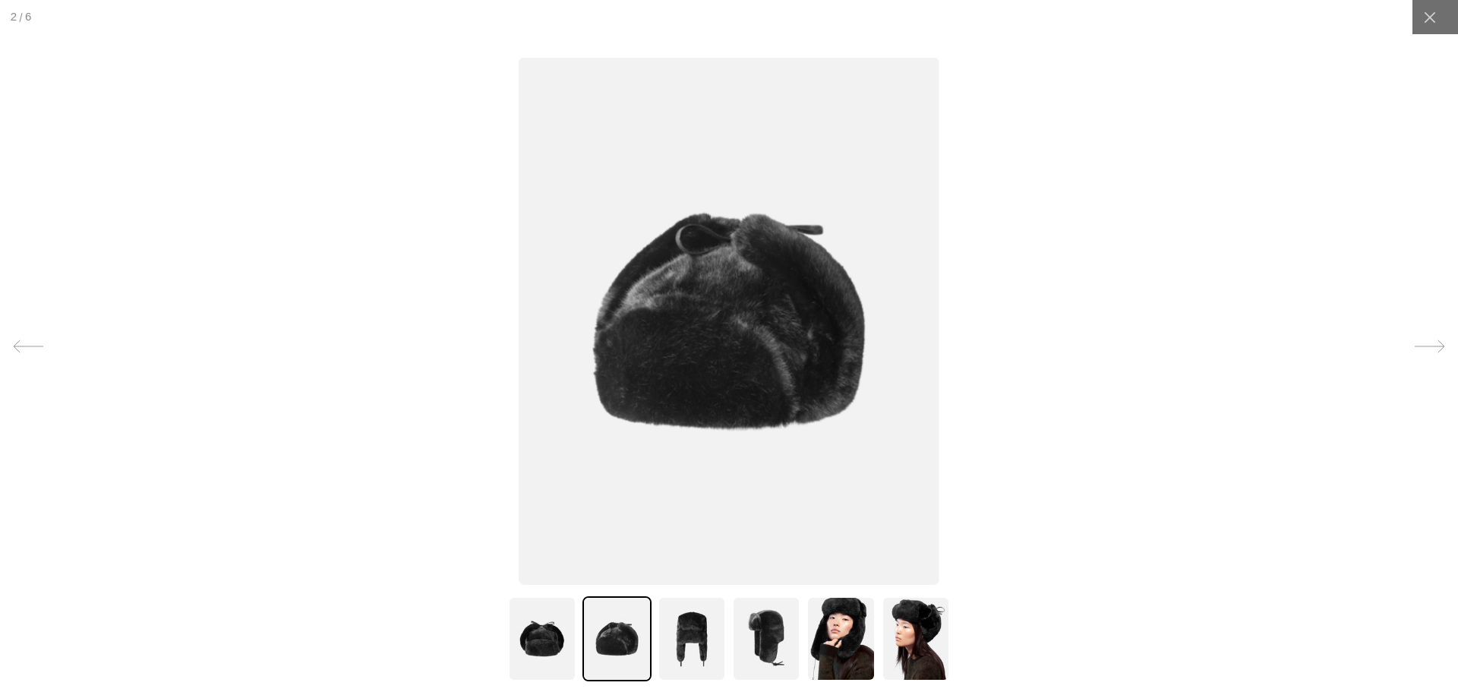
click at [677, 631] on img at bounding box center [692, 638] width 68 height 85
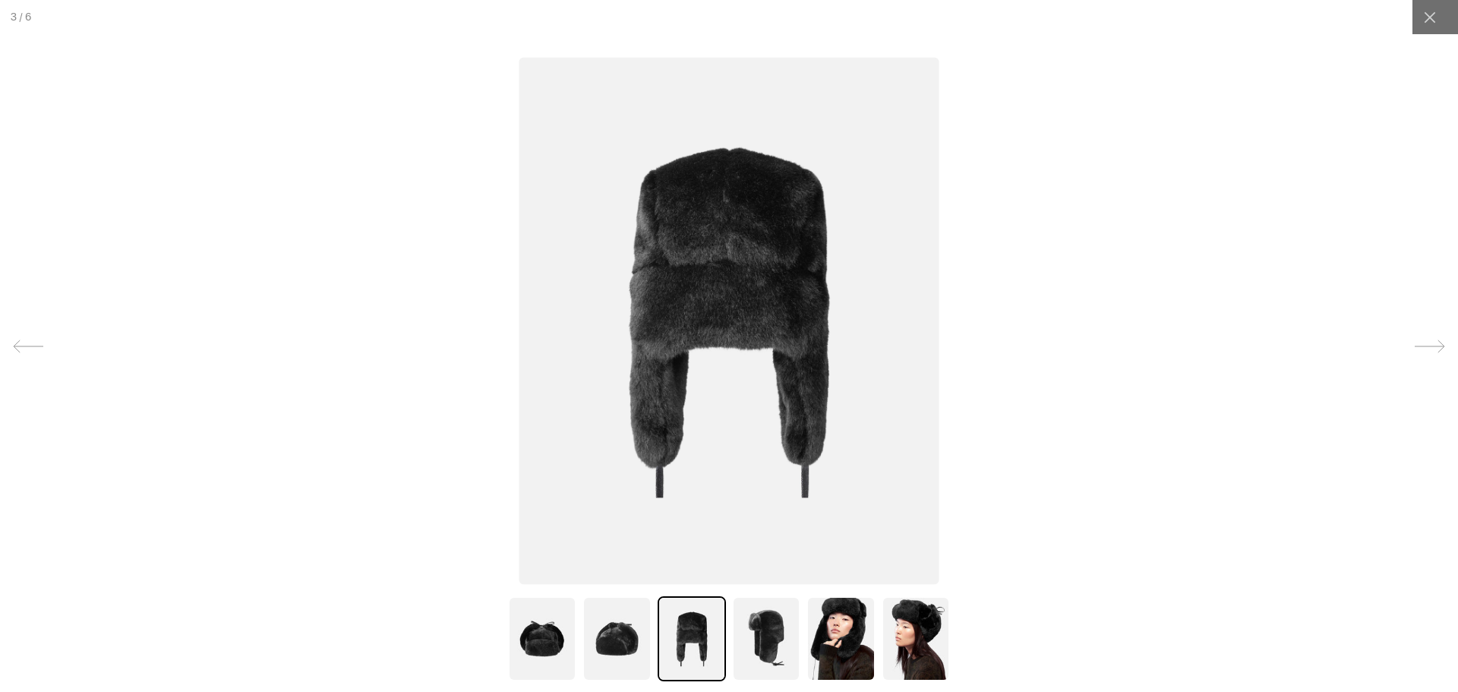
click at [538, 629] on img at bounding box center [542, 638] width 68 height 85
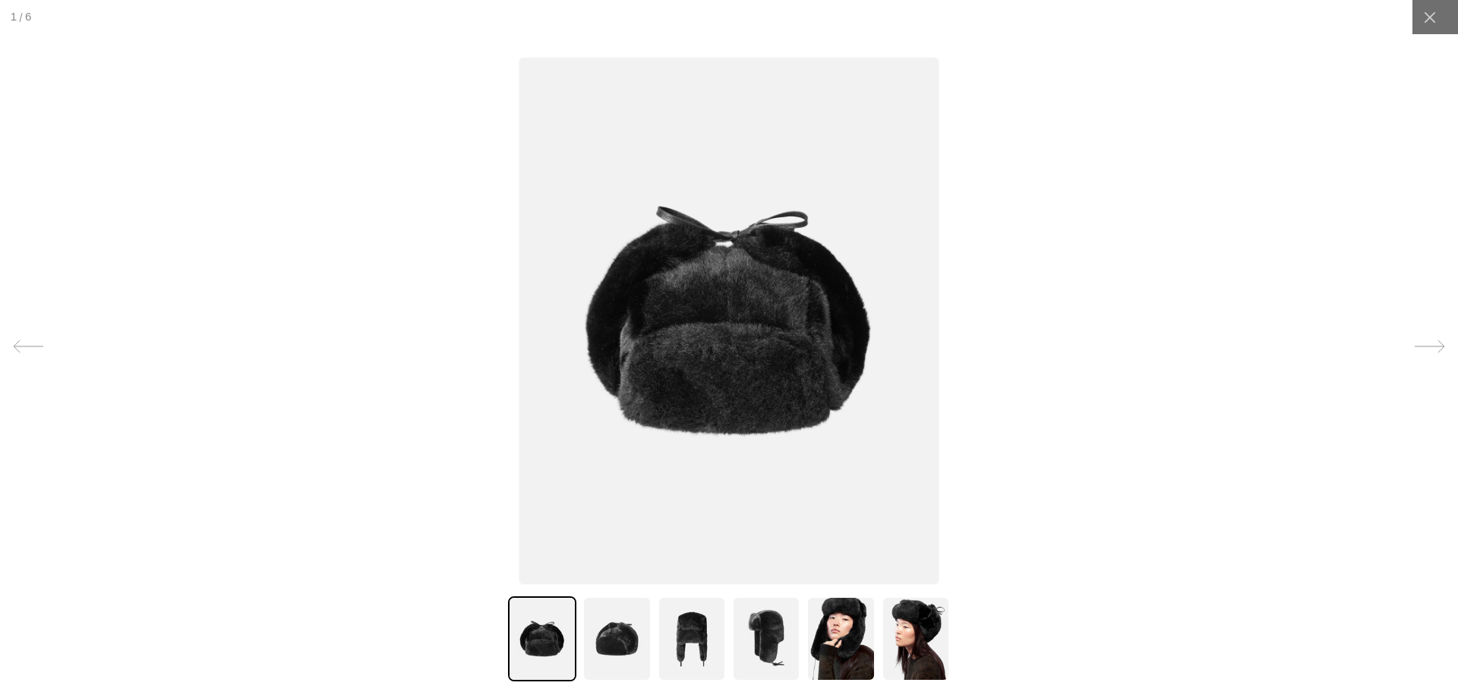
click at [665, 624] on img at bounding box center [692, 638] width 68 height 85
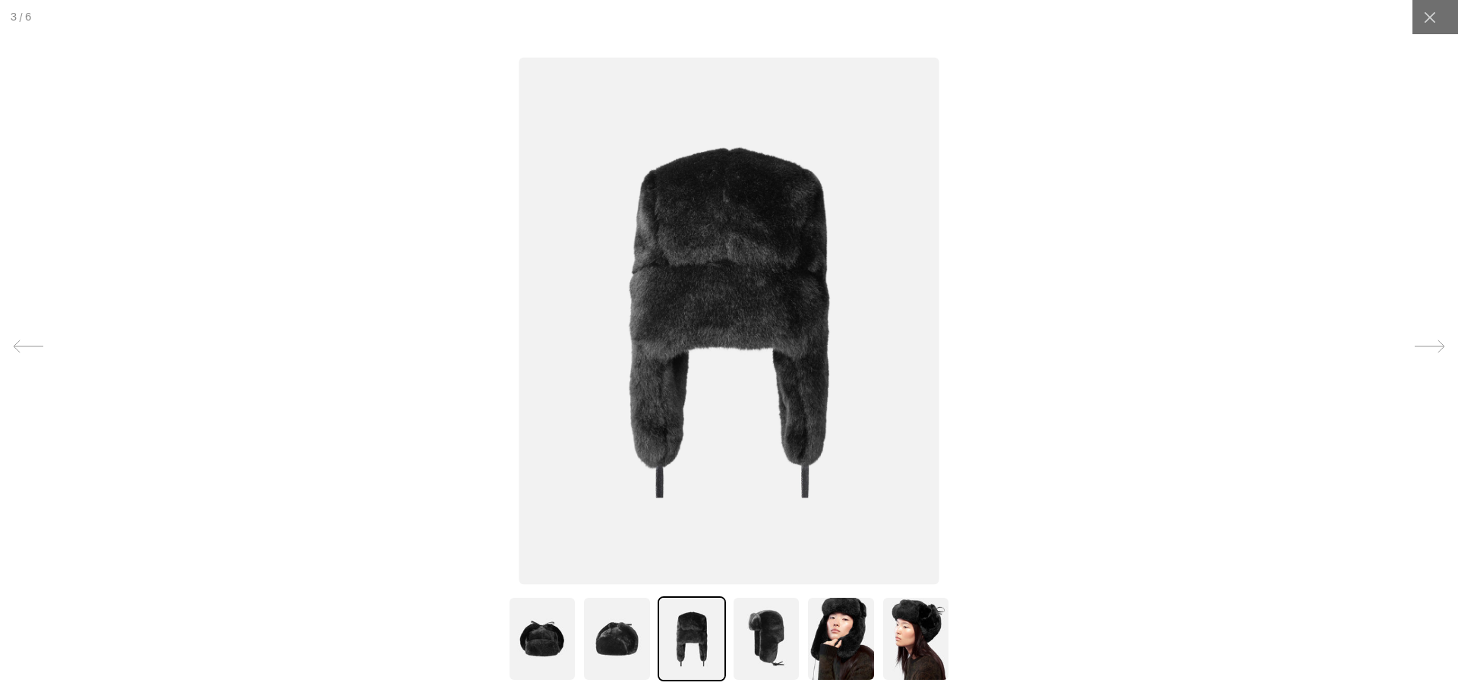
click at [796, 623] on div at bounding box center [729, 638] width 448 height 85
click at [624, 640] on img at bounding box center [617, 638] width 68 height 85
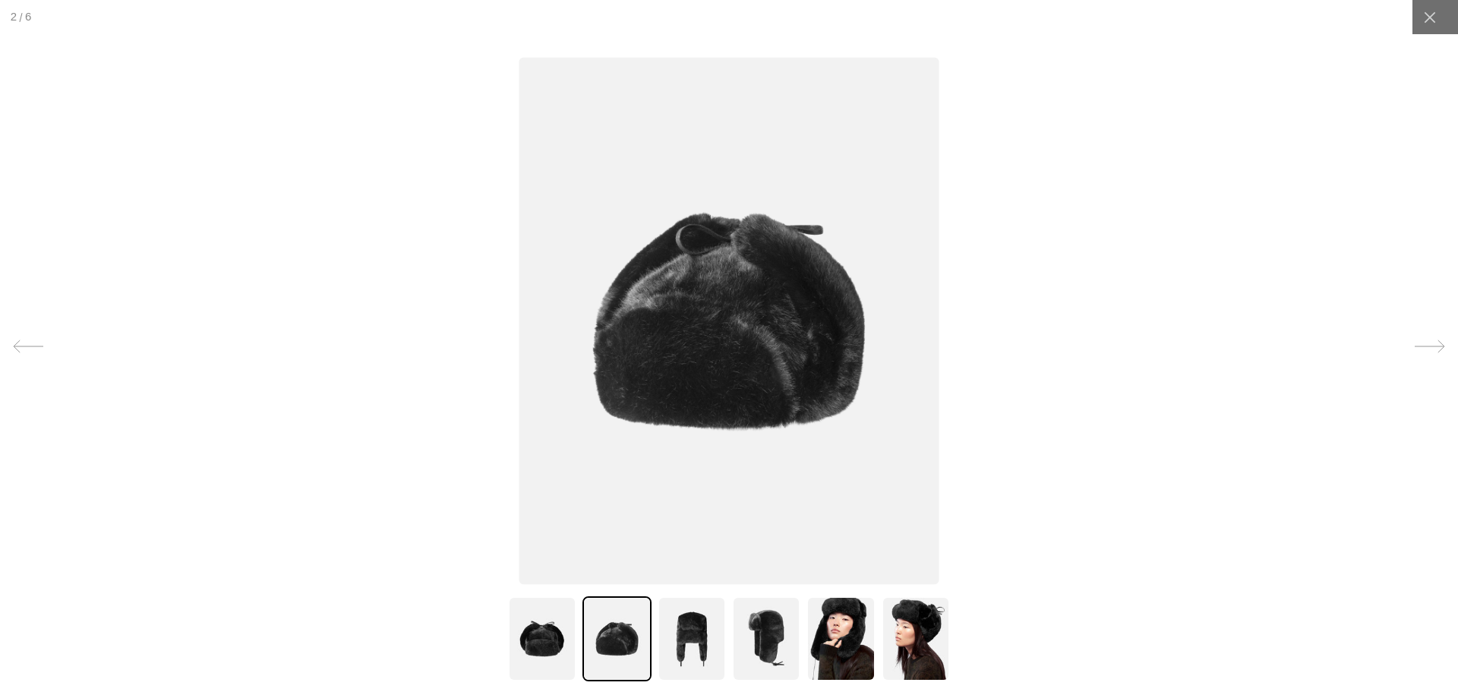
click at [762, 624] on img at bounding box center [766, 638] width 68 height 85
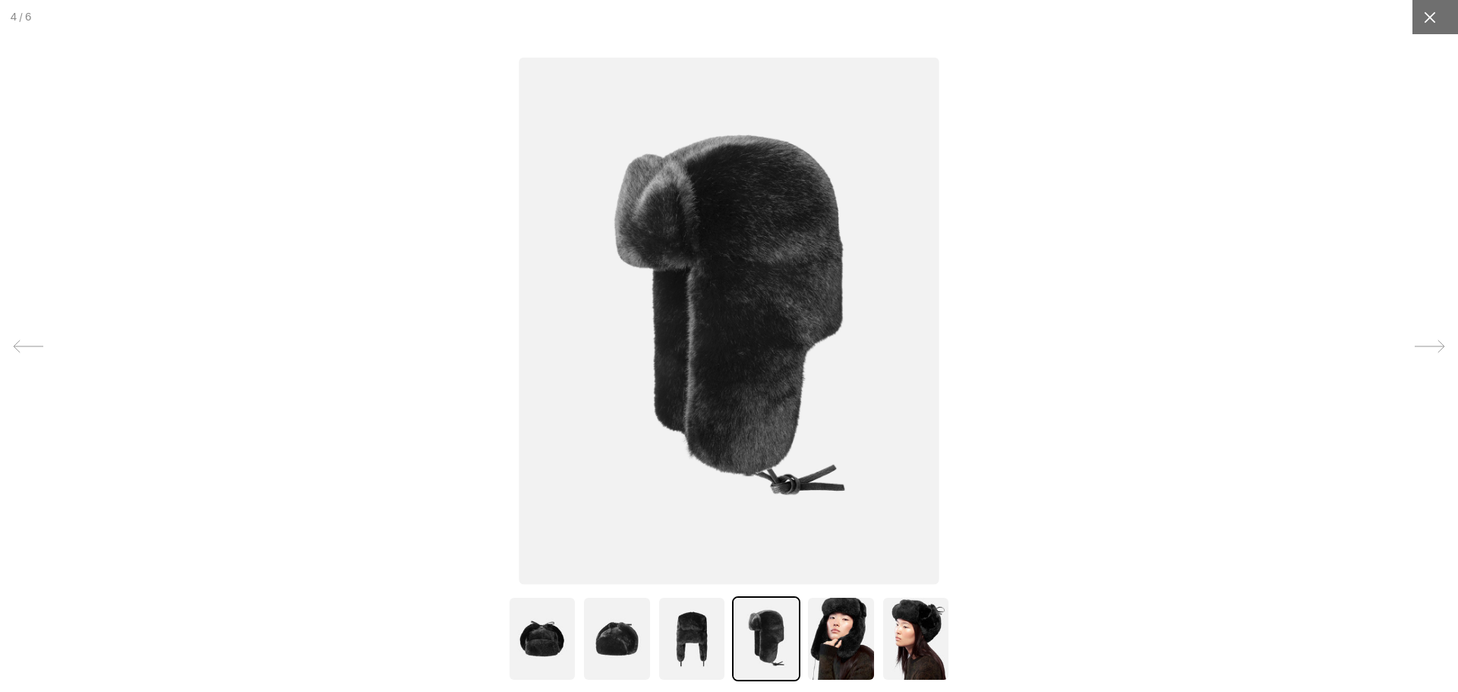
click at [1427, 8] on div at bounding box center [1430, 17] width 34 height 34
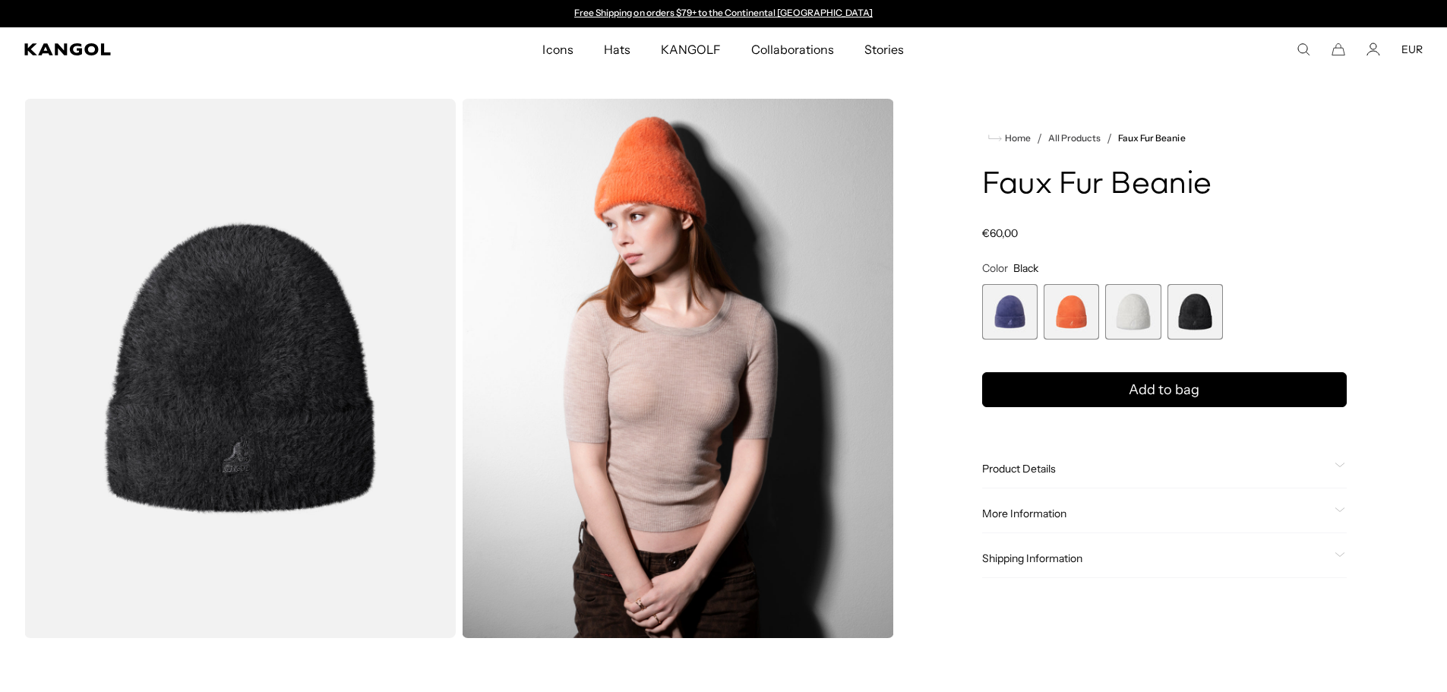
drag, startPoint x: 226, startPoint y: 0, endPoint x: 156, endPoint y: 58, distance: 90.1
click at [156, 58] on comp-header "Icons Icons Buckets & Casuals Berets 504s & 507s" at bounding box center [723, 49] width 1447 height 44
